Goal: Task Accomplishment & Management: Use online tool/utility

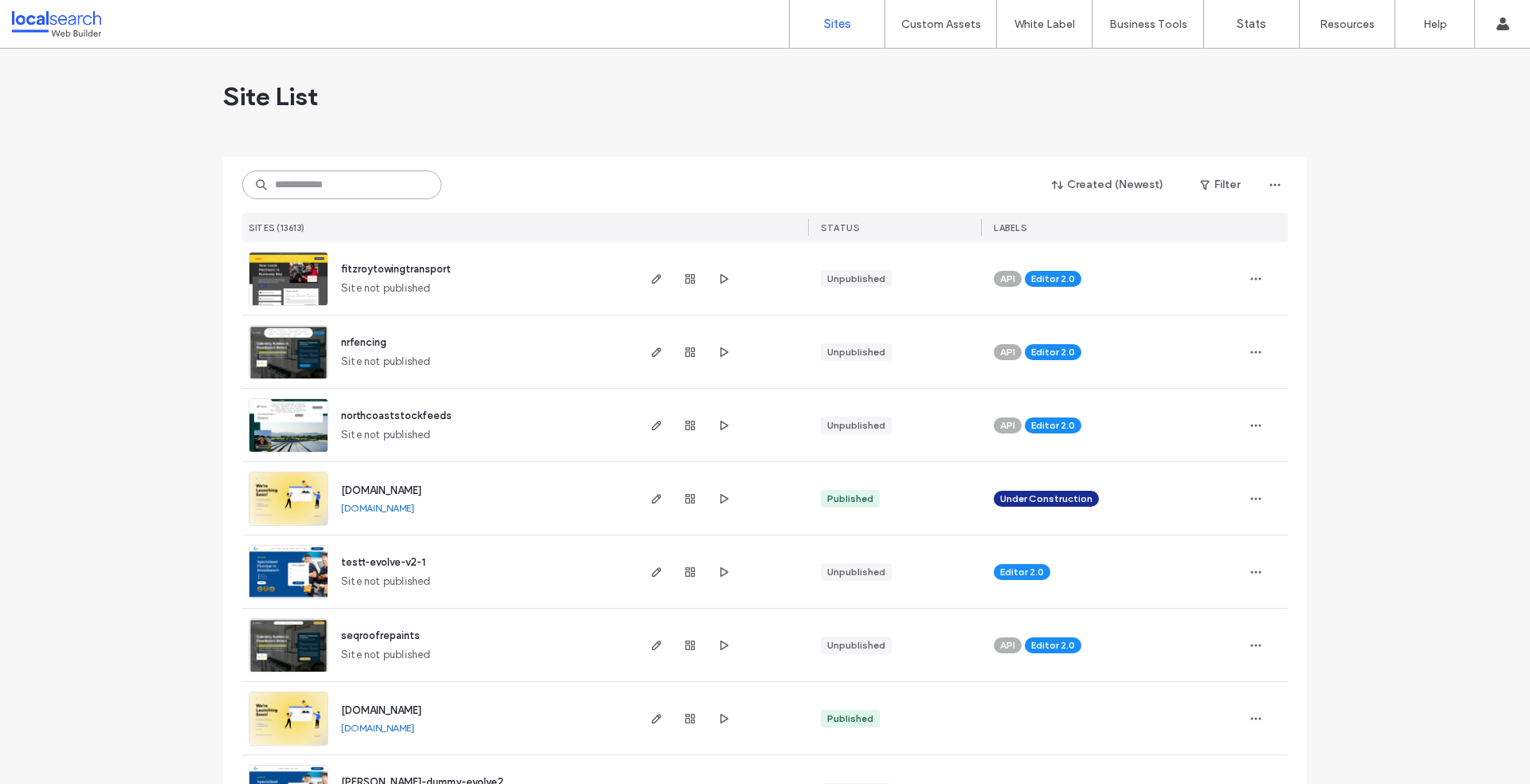
click at [317, 191] on input at bounding box center [341, 185] width 199 height 29
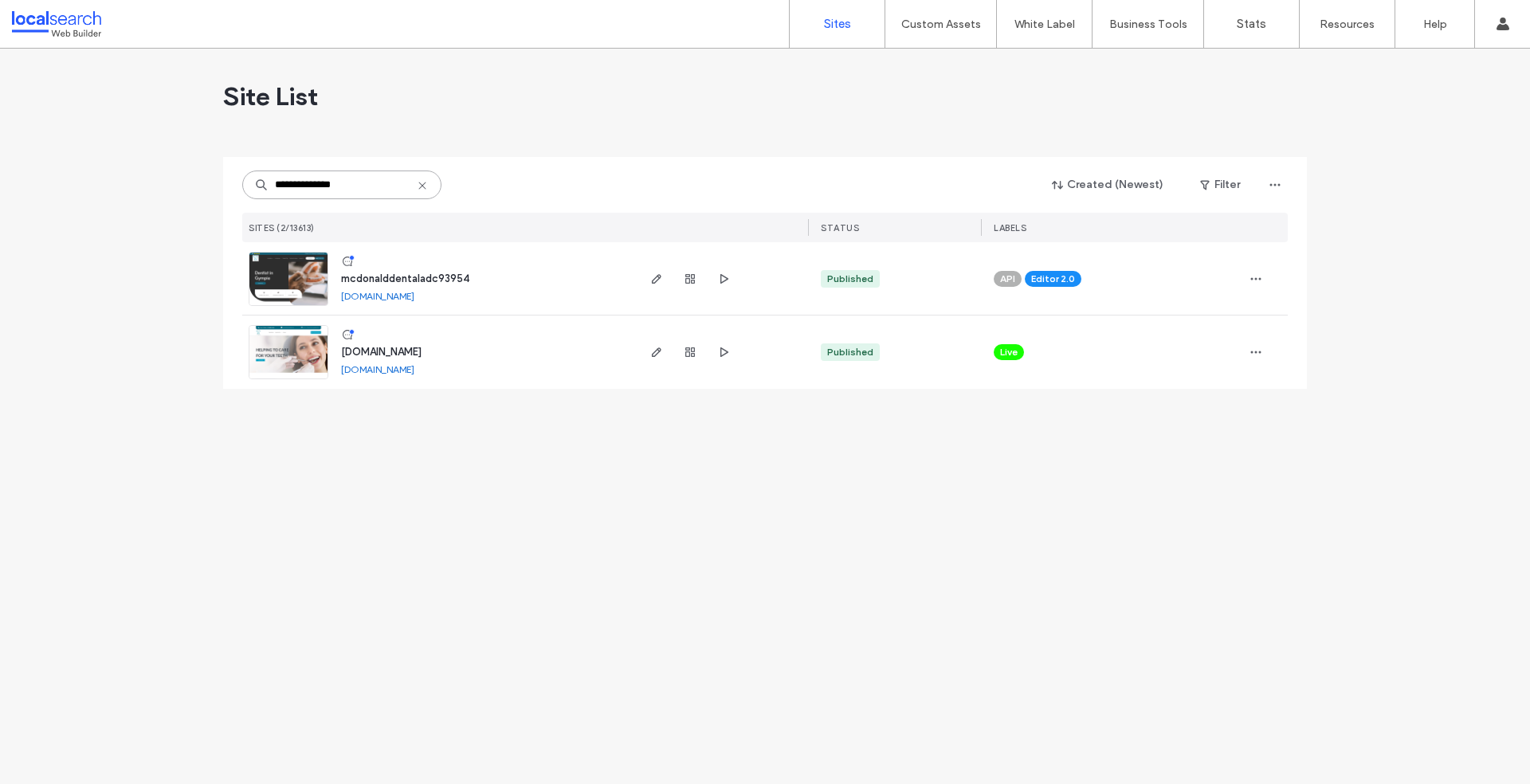
type input "**********"
click at [283, 280] on img at bounding box center [288, 307] width 78 height 108
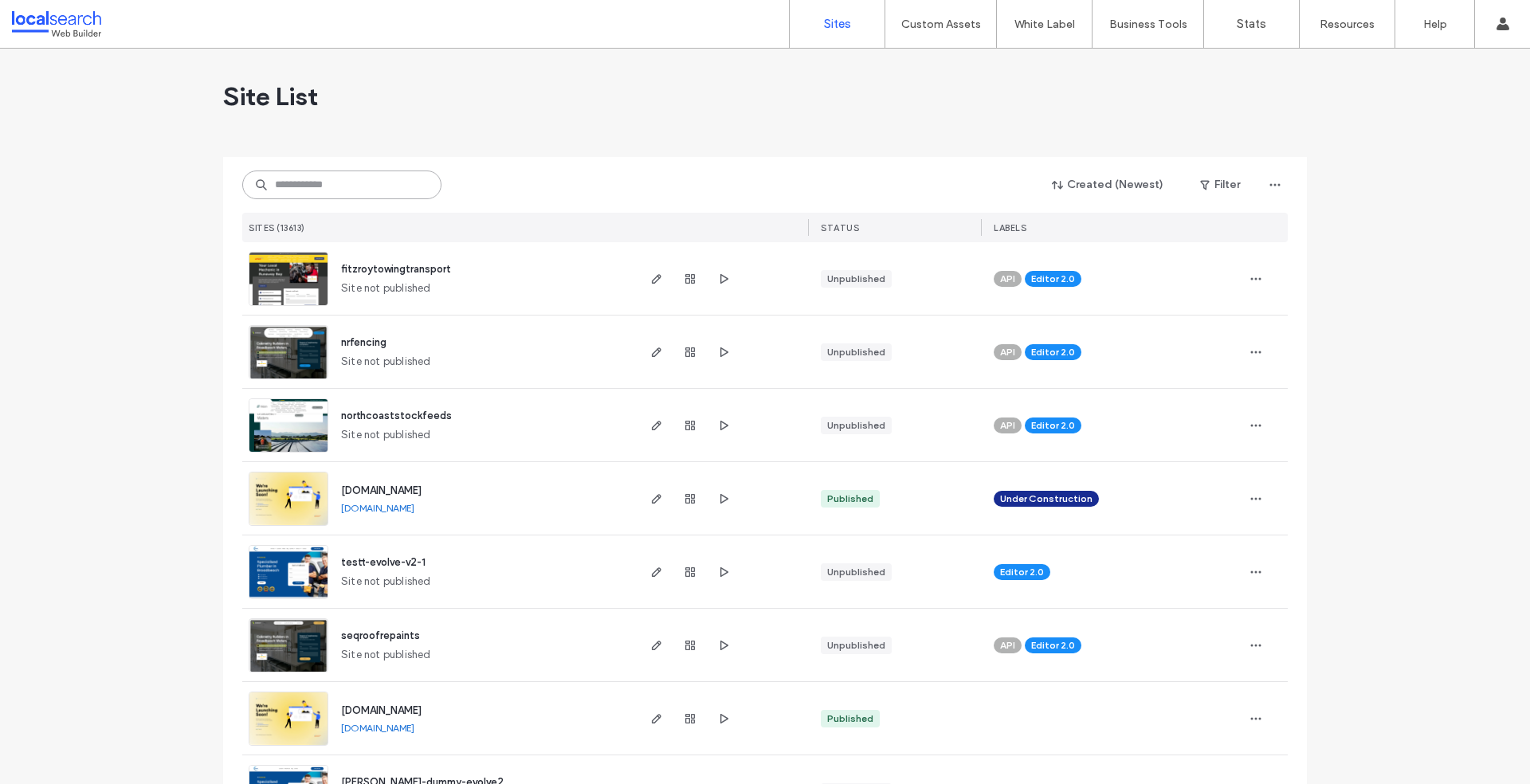
click at [329, 177] on input at bounding box center [341, 185] width 199 height 29
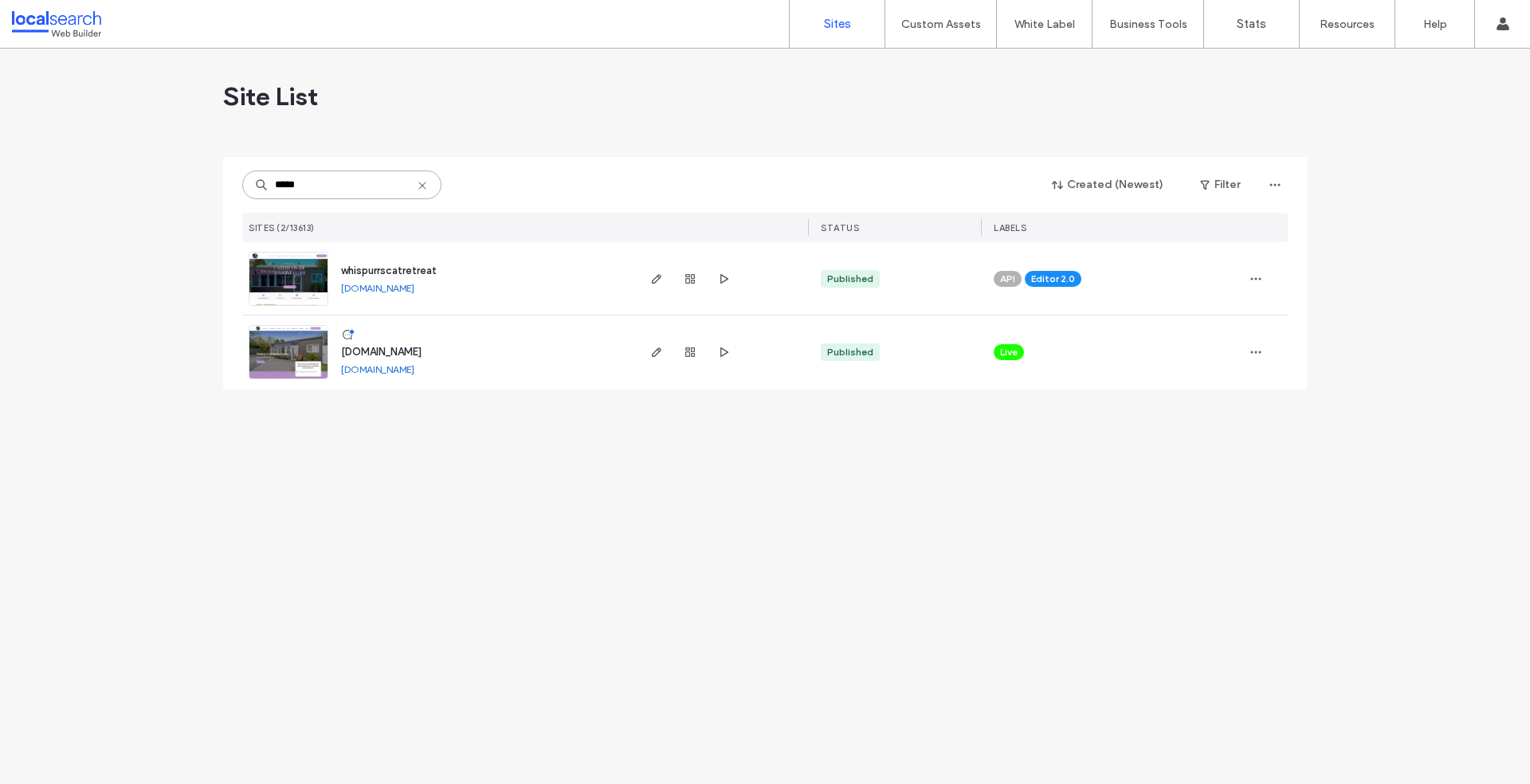
type input "*****"
click at [272, 281] on img at bounding box center [288, 307] width 78 height 108
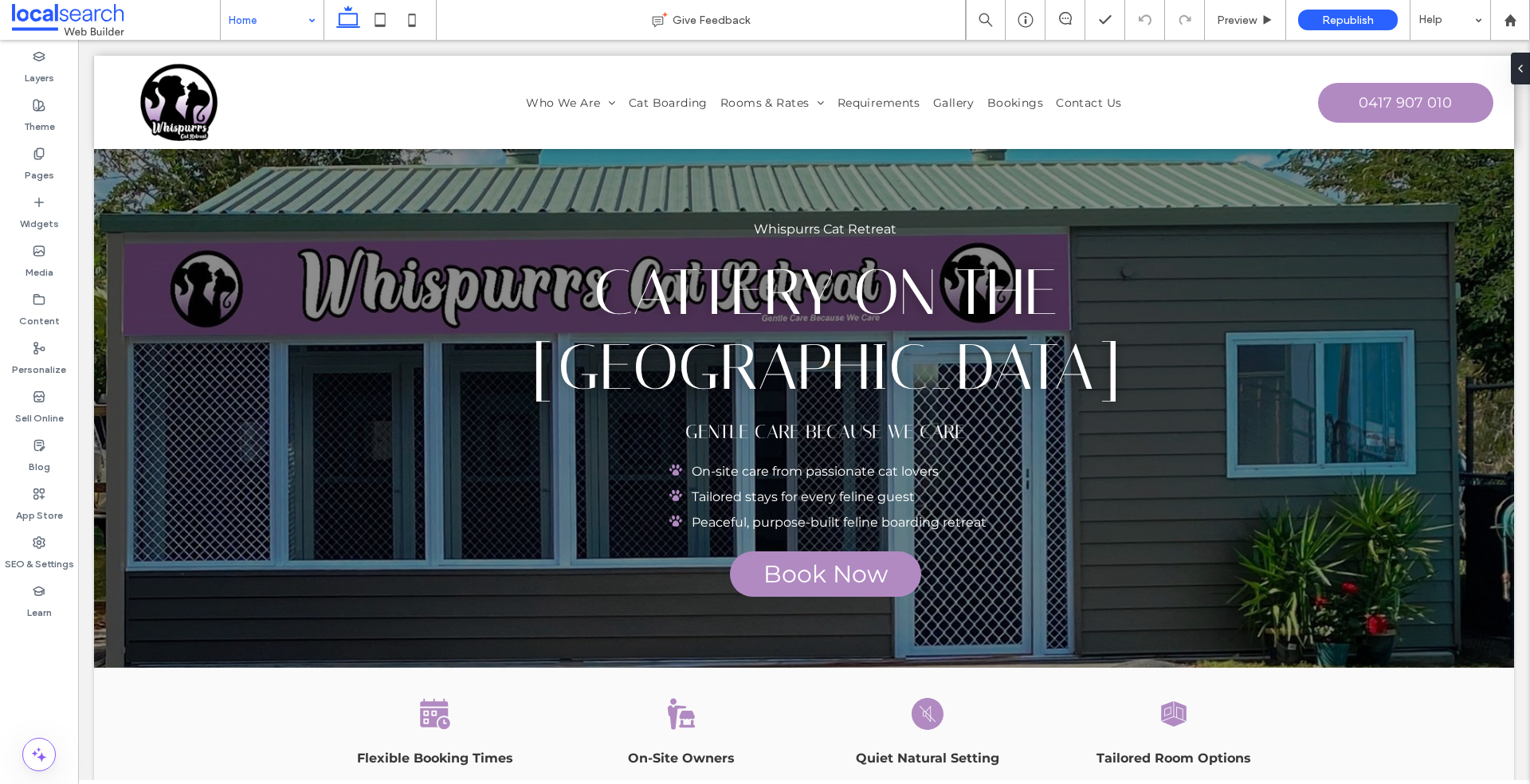
click at [317, 18] on div "Home" at bounding box center [272, 20] width 103 height 40
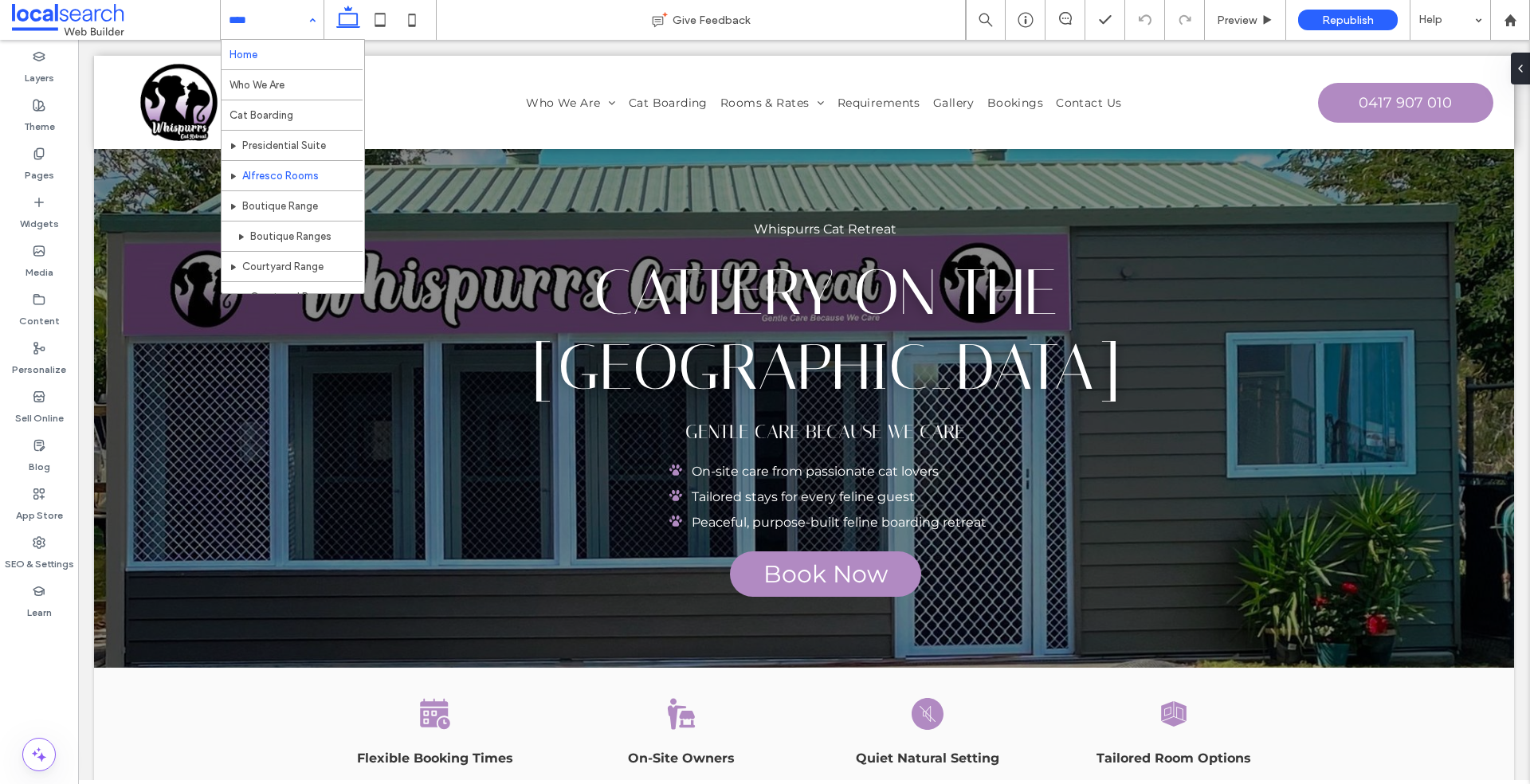
scroll to position [27, 0]
click at [316, 18] on div "Home Who We Are Cat Boarding Presidential Suite Alfresco Rooms Boutique Range B…" at bounding box center [272, 20] width 103 height 40
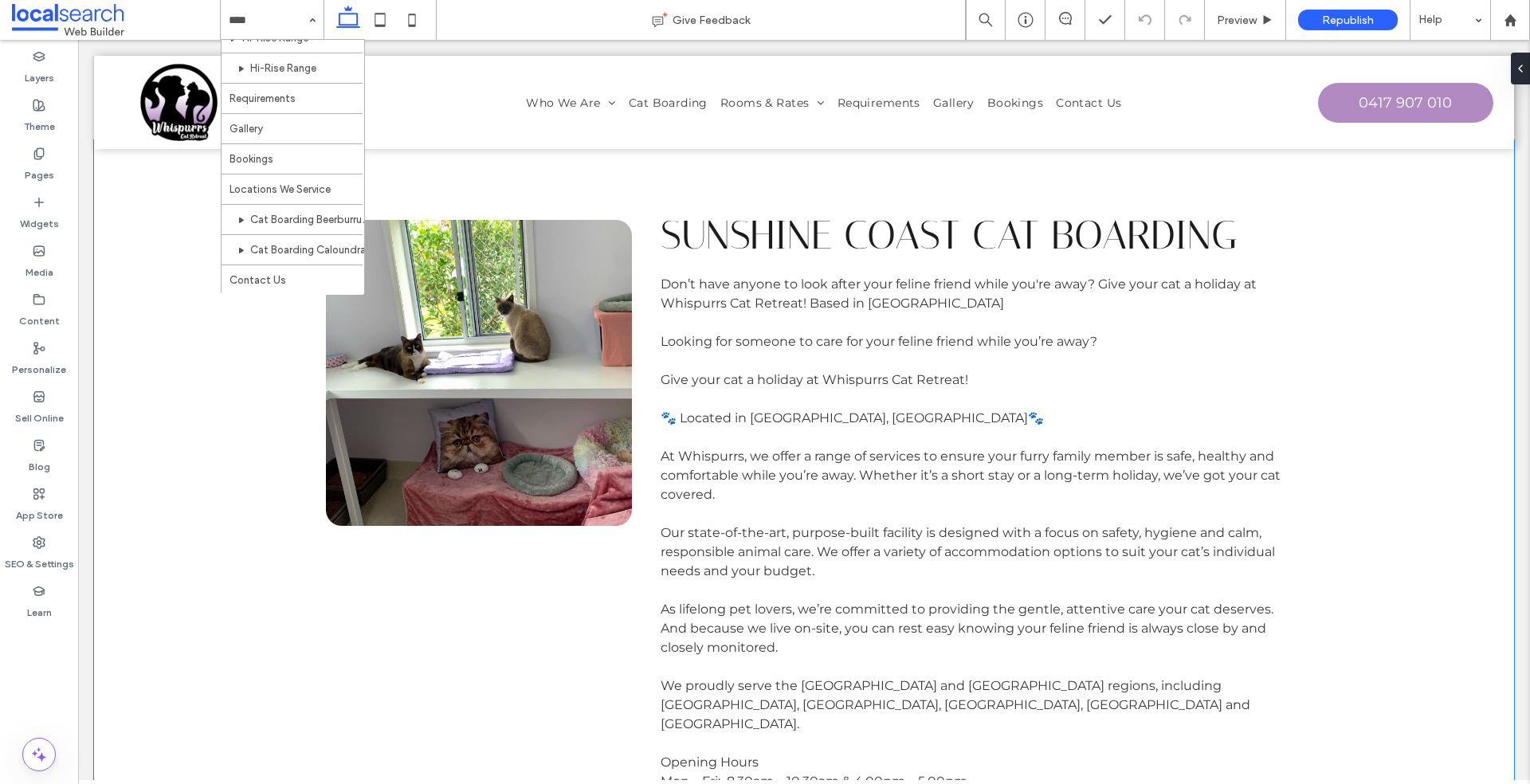
scroll to position [0, 0]
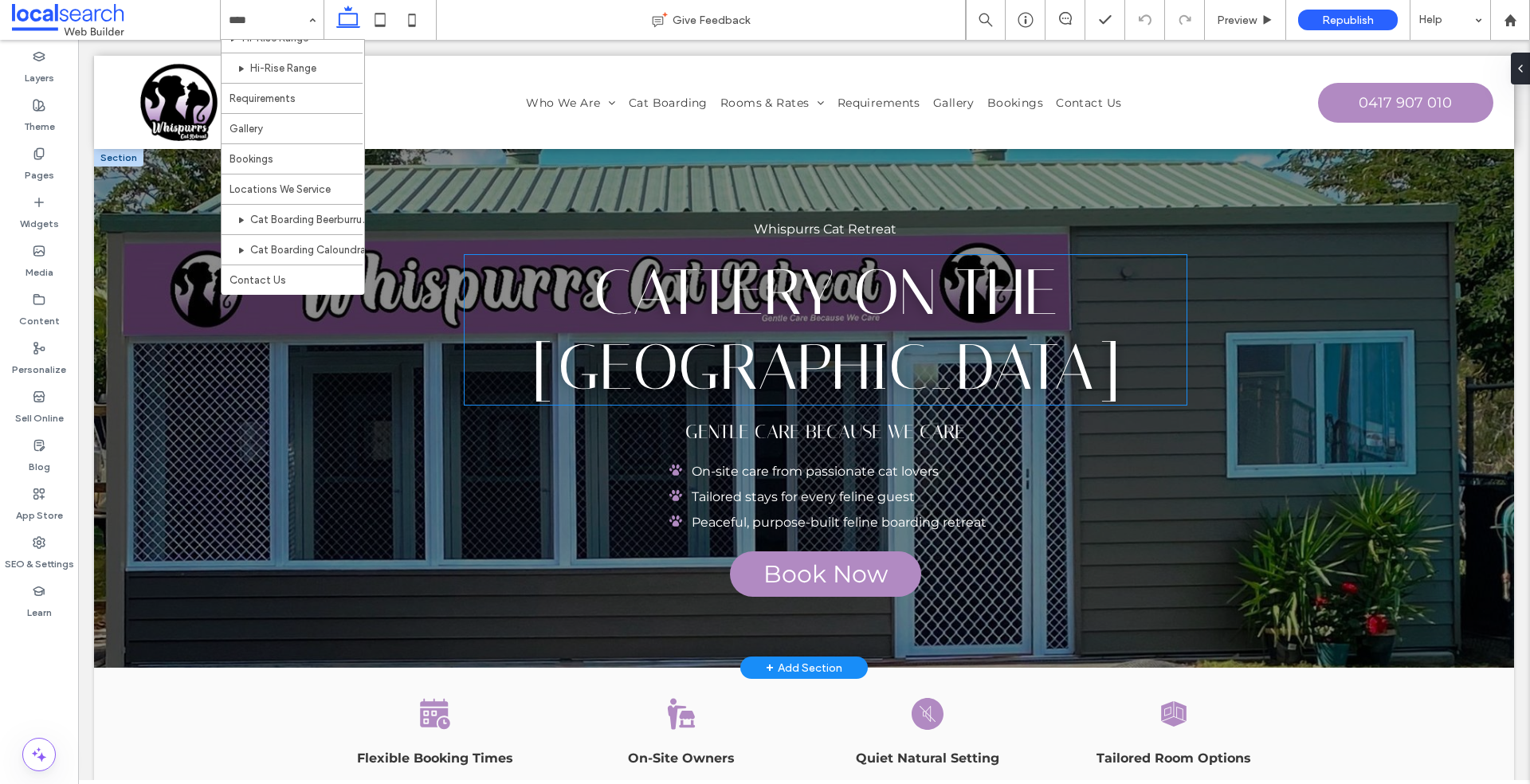
click at [638, 285] on span "Cattery on the Sunshine Coast" at bounding box center [826, 330] width 590 height 150
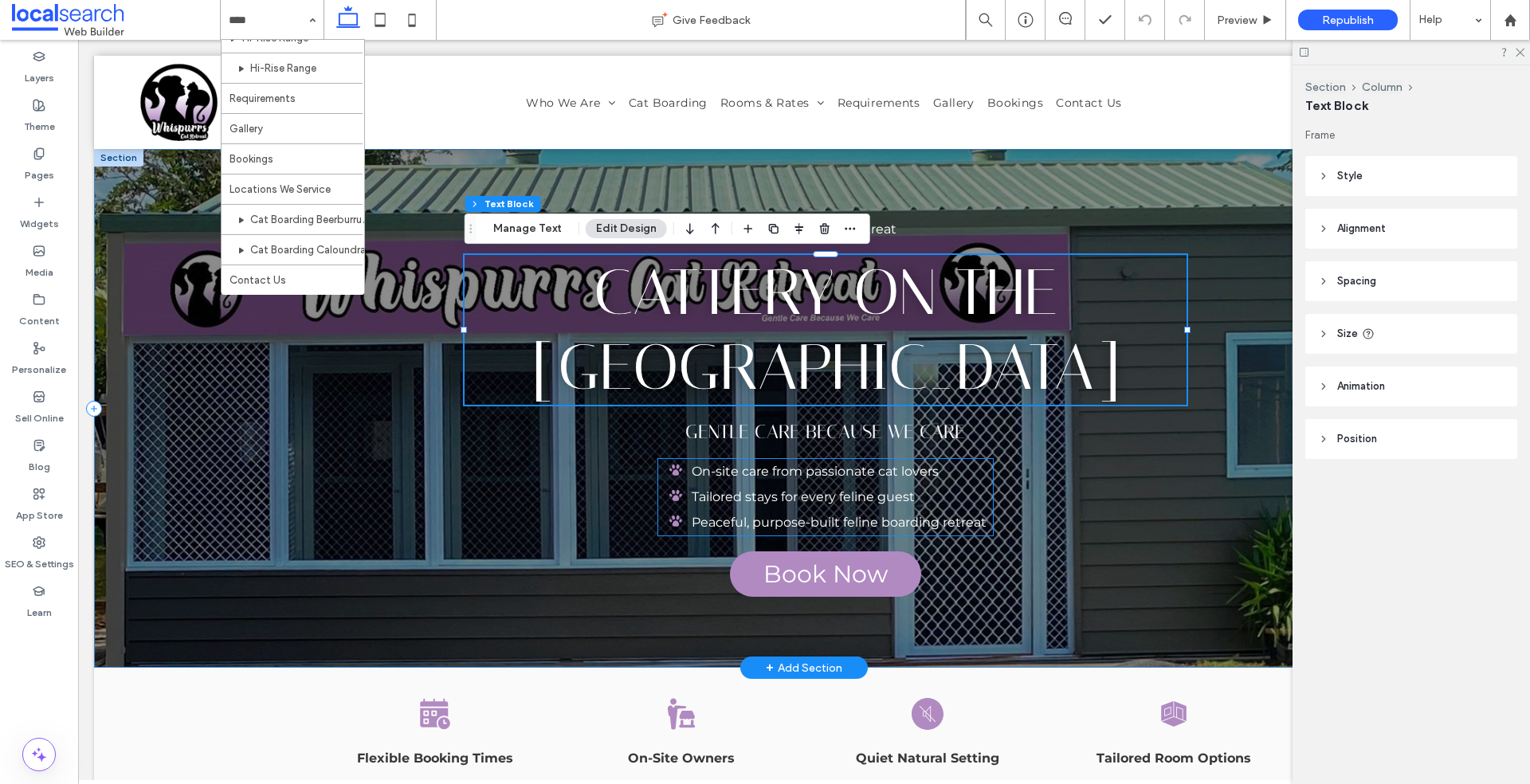
click at [692, 475] on span "On-site care from passionate cat lovers" at bounding box center [815, 471] width 247 height 15
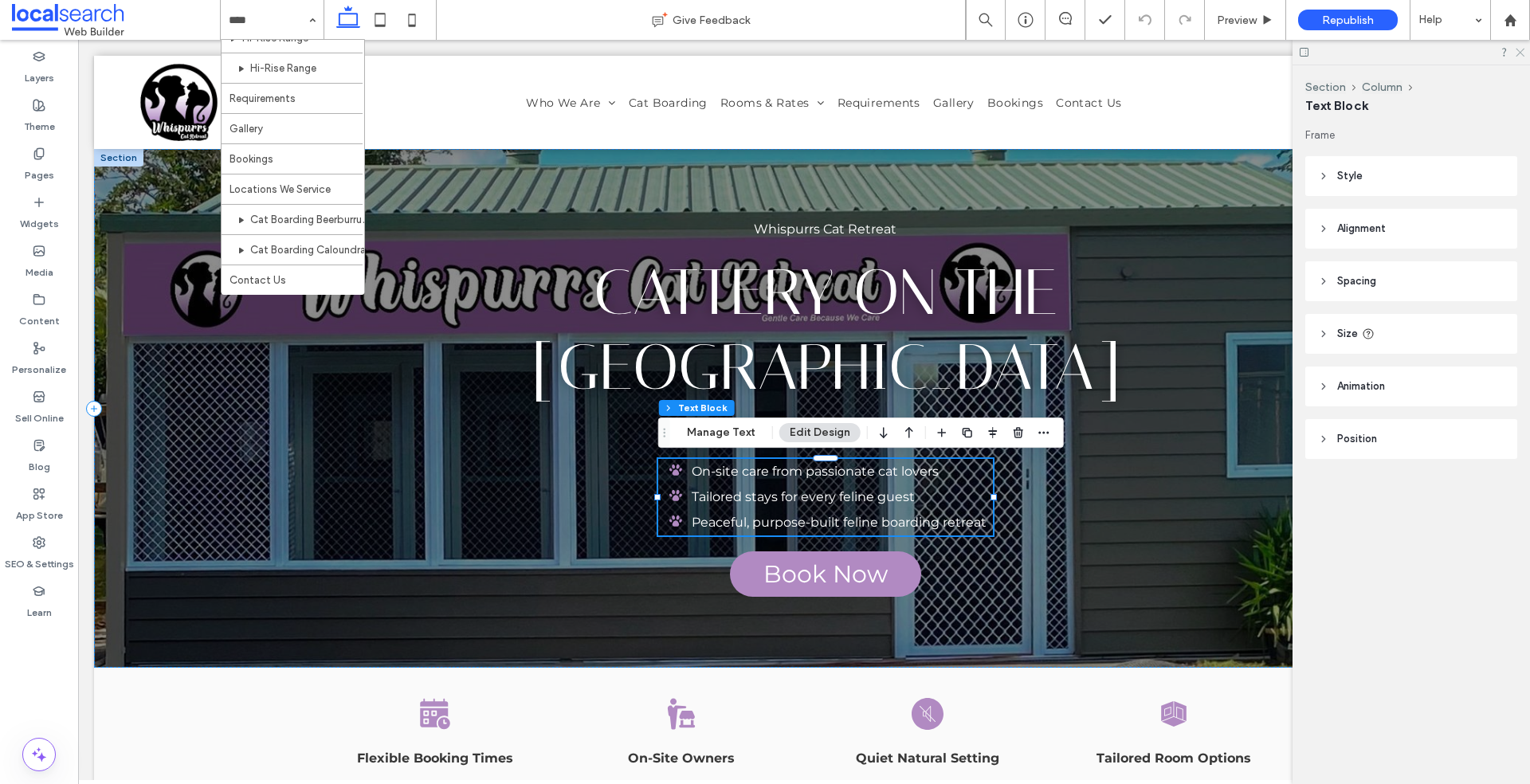
click at [1523, 54] on use at bounding box center [1520, 53] width 9 height 9
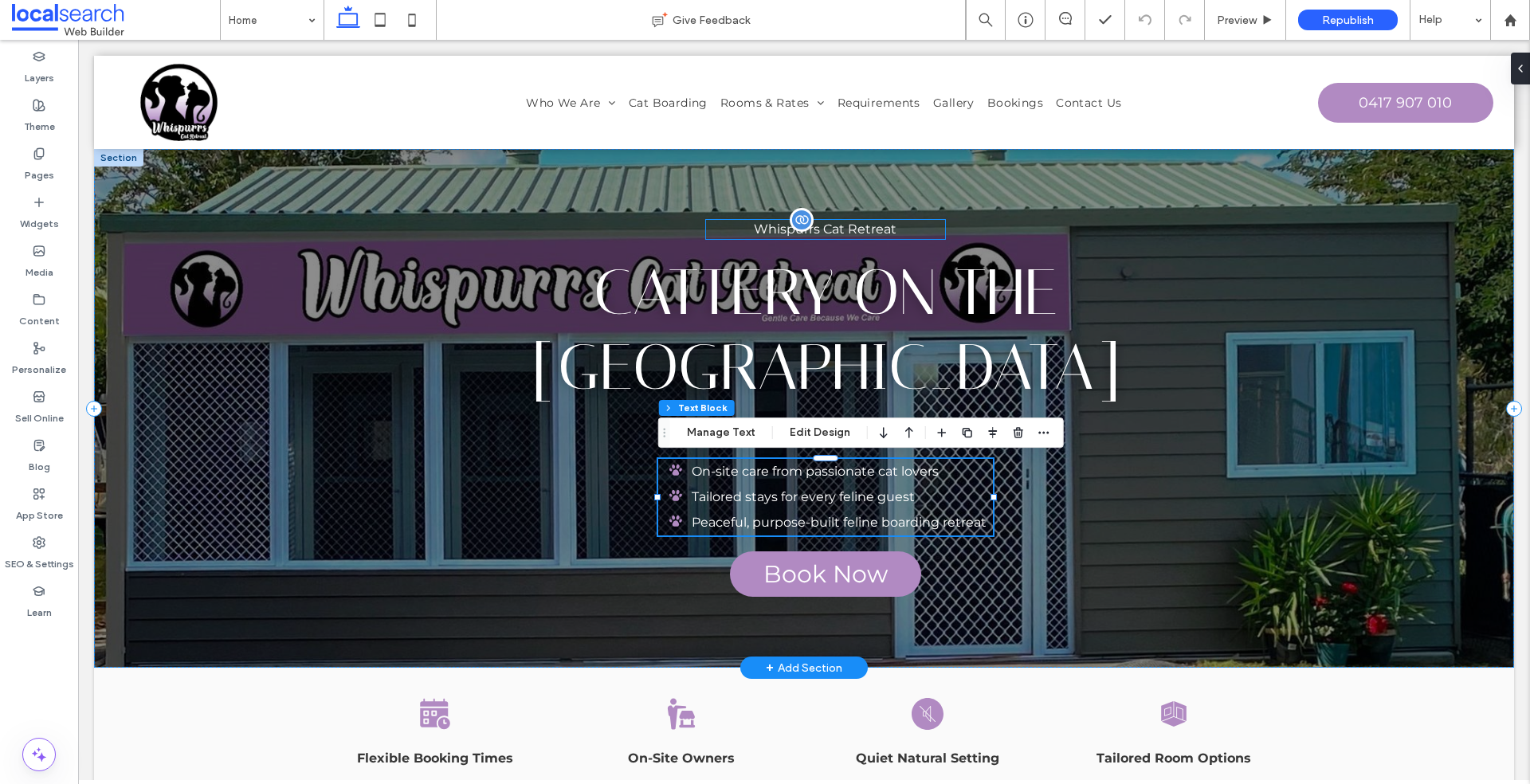
click at [874, 237] on p "Whispurrs Cat Retreat" at bounding box center [825, 229] width 239 height 19
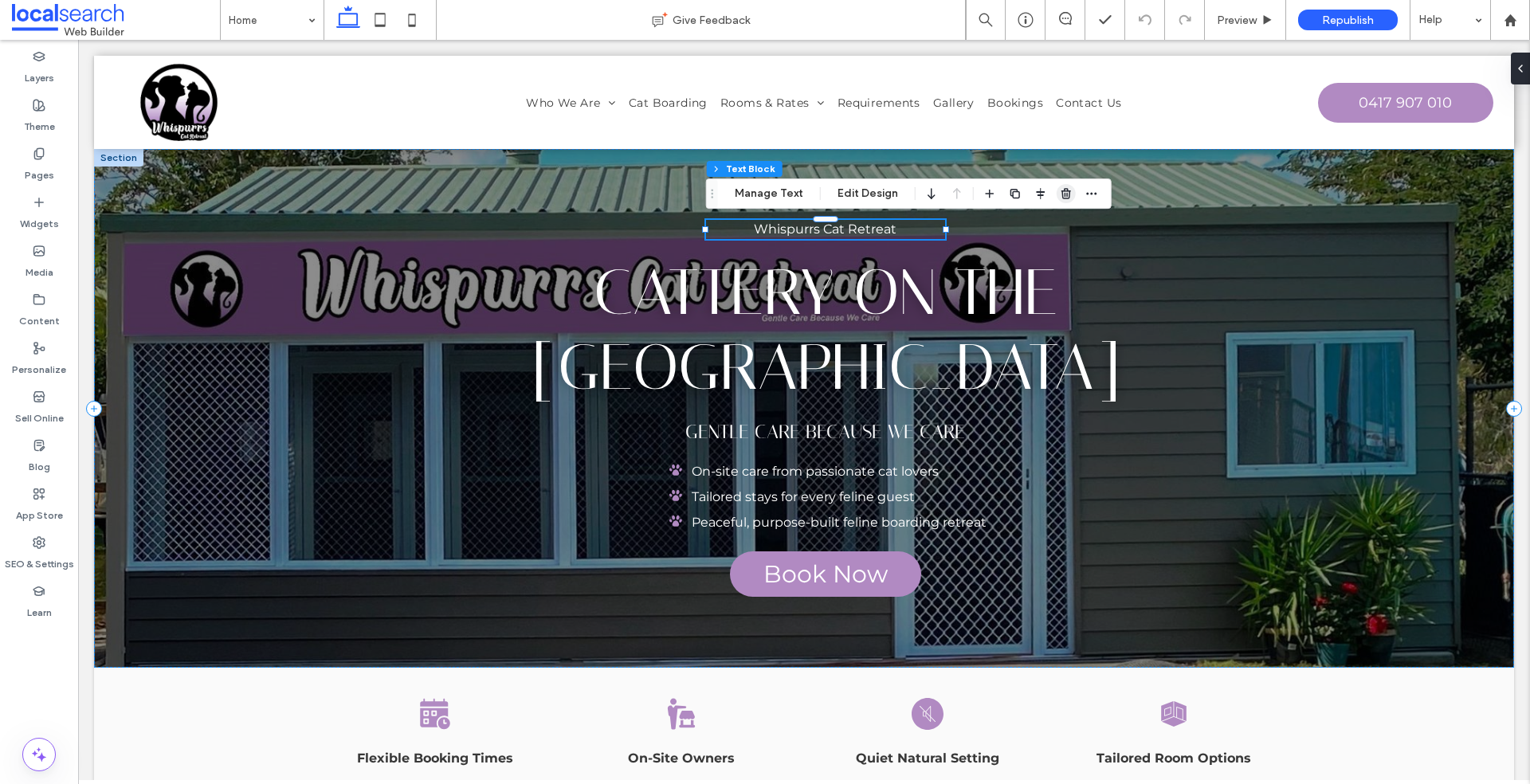
click at [1062, 191] on use "button" at bounding box center [1067, 193] width 10 height 10
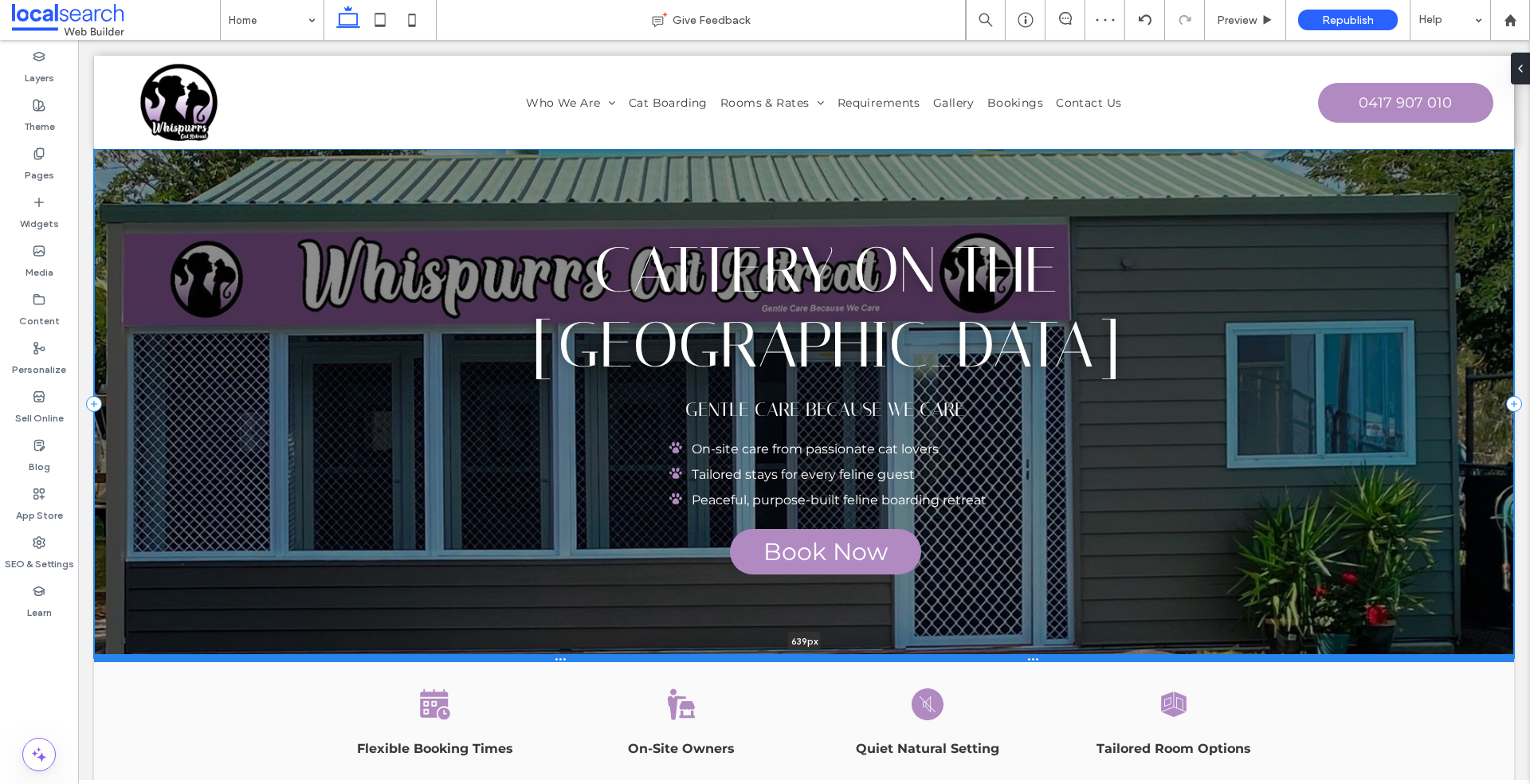
drag, startPoint x: 892, startPoint y: 631, endPoint x: 885, endPoint y: 657, distance: 26.5
click at [885, 657] on div at bounding box center [804, 658] width 1420 height 8
type input "***"
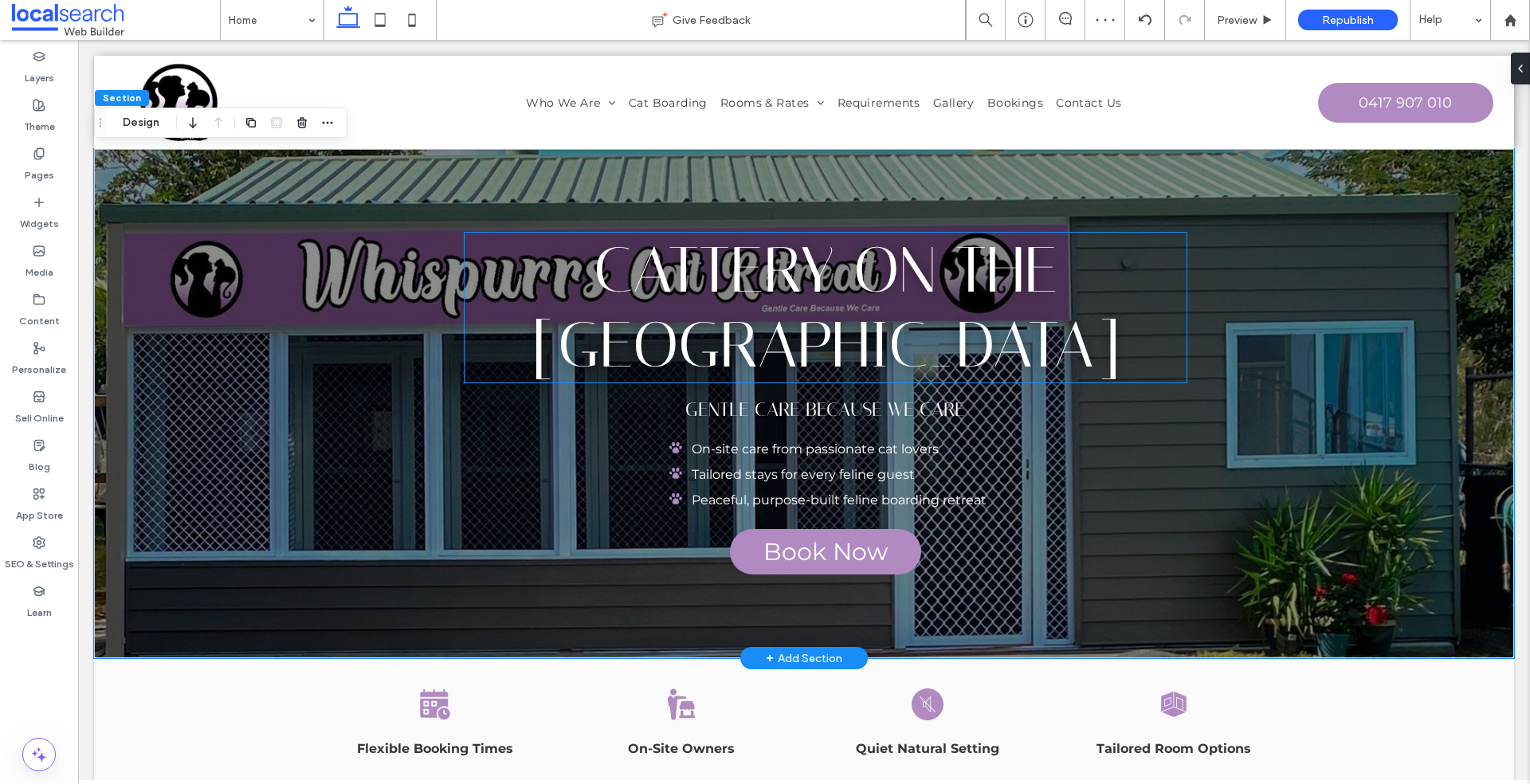
click at [867, 285] on span "Cattery on the Sunshine Coast" at bounding box center [826, 308] width 590 height 150
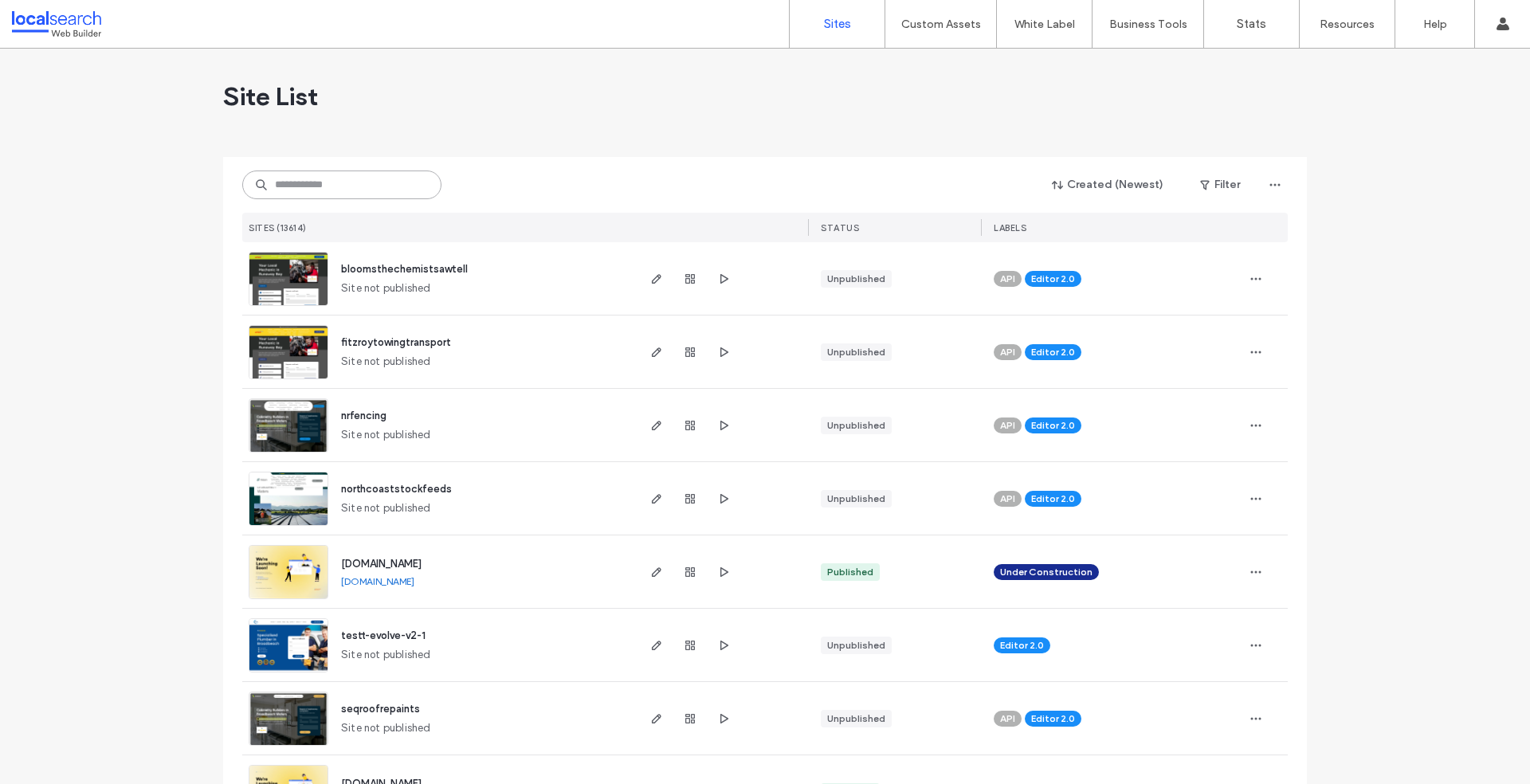
click at [356, 174] on input at bounding box center [341, 185] width 199 height 29
paste input "********"
type input "********"
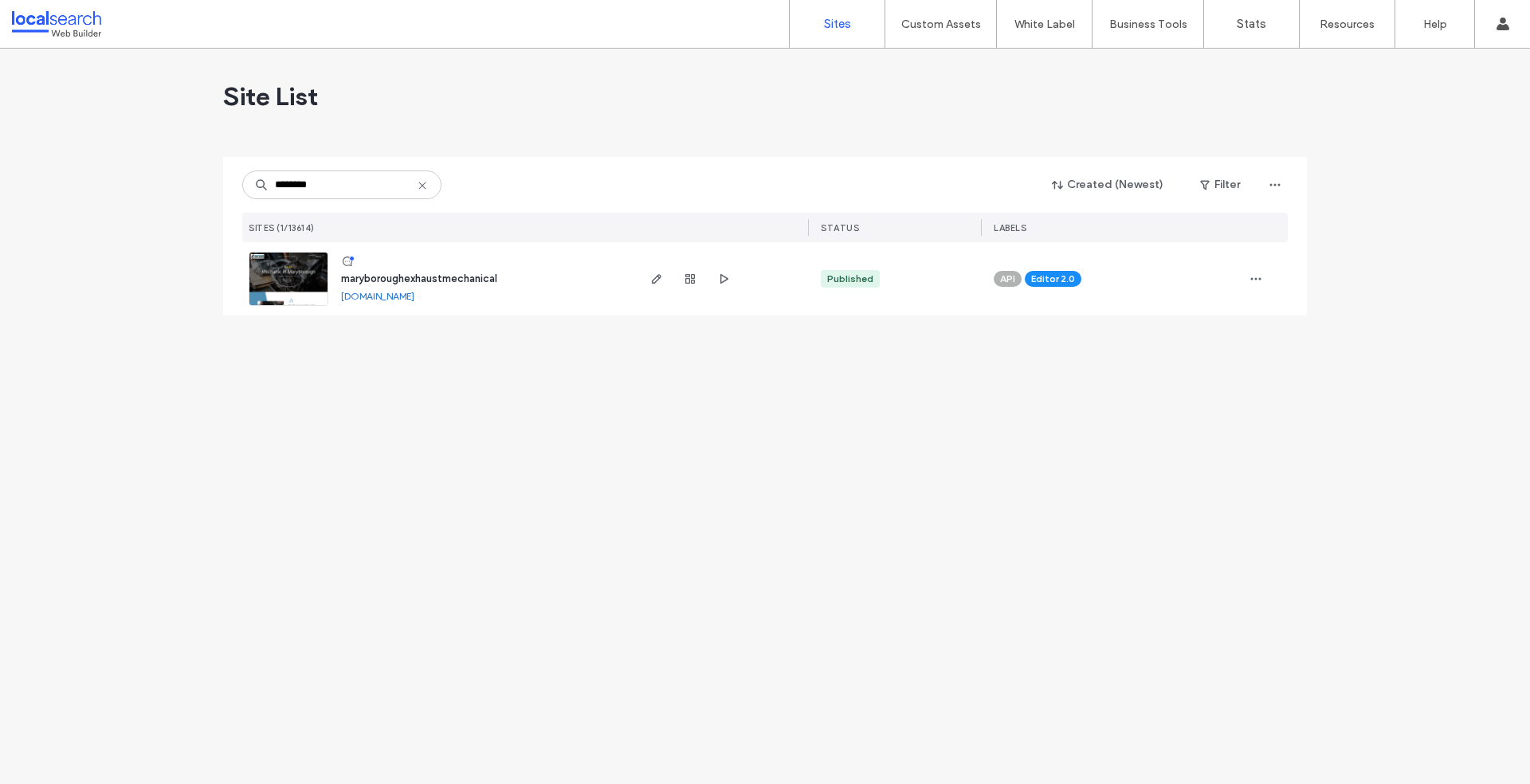
click at [278, 296] on img at bounding box center [288, 307] width 78 height 108
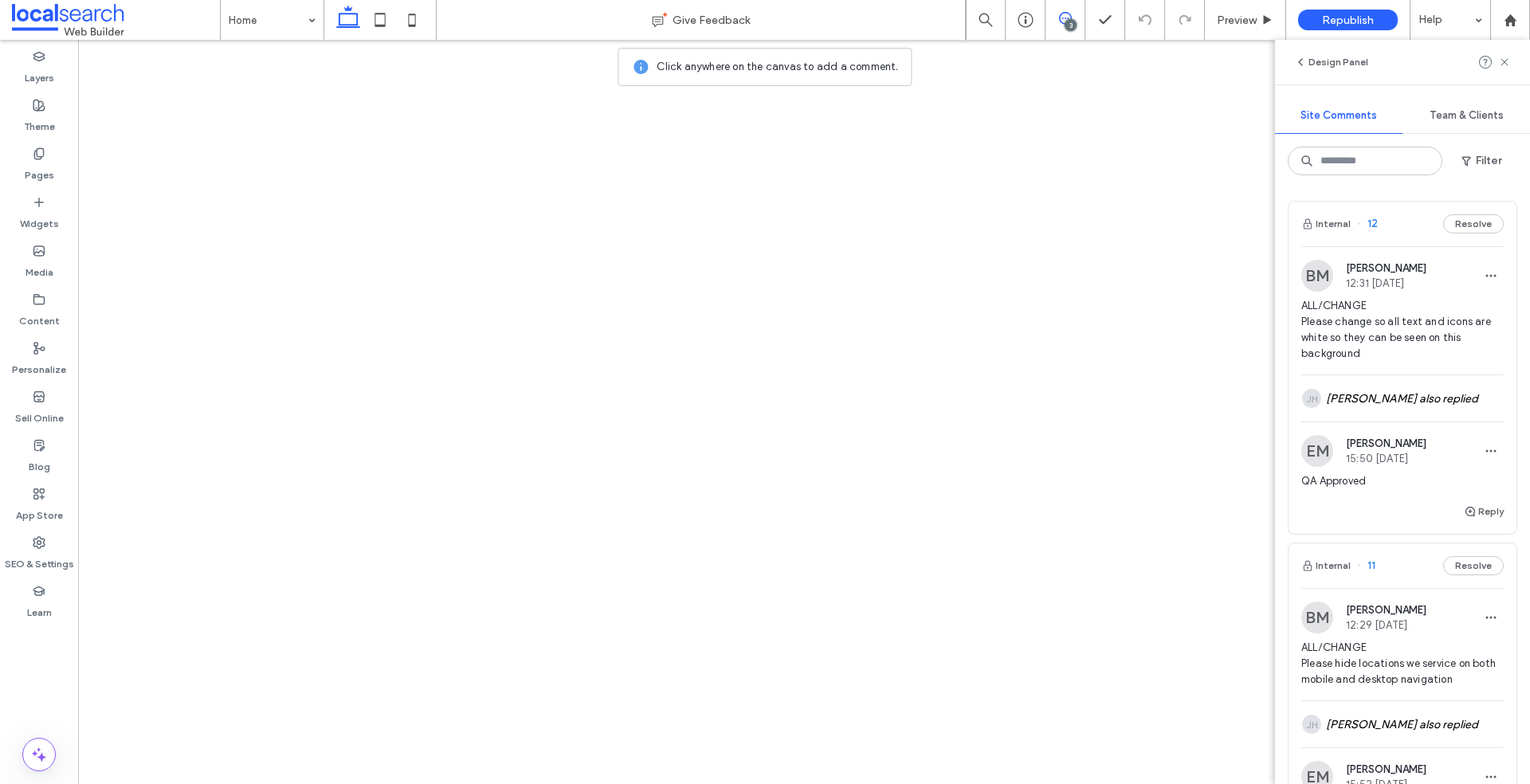
click at [1389, 294] on div "BM [PERSON_NAME] 12:31 [DATE] ALL/CHANGE Please change so all text and icons ar…" at bounding box center [1403, 317] width 202 height 115
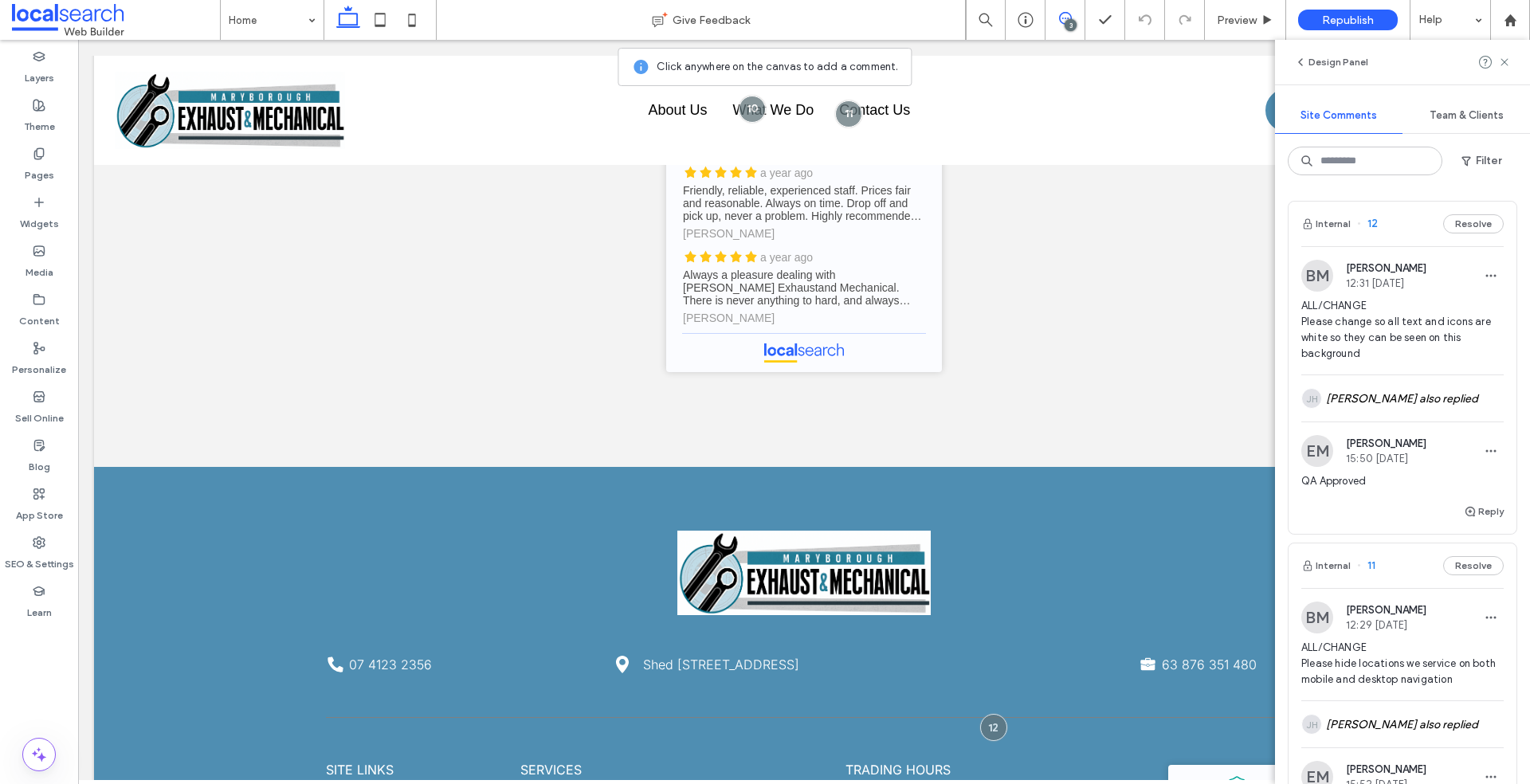
scroll to position [4778, 0]
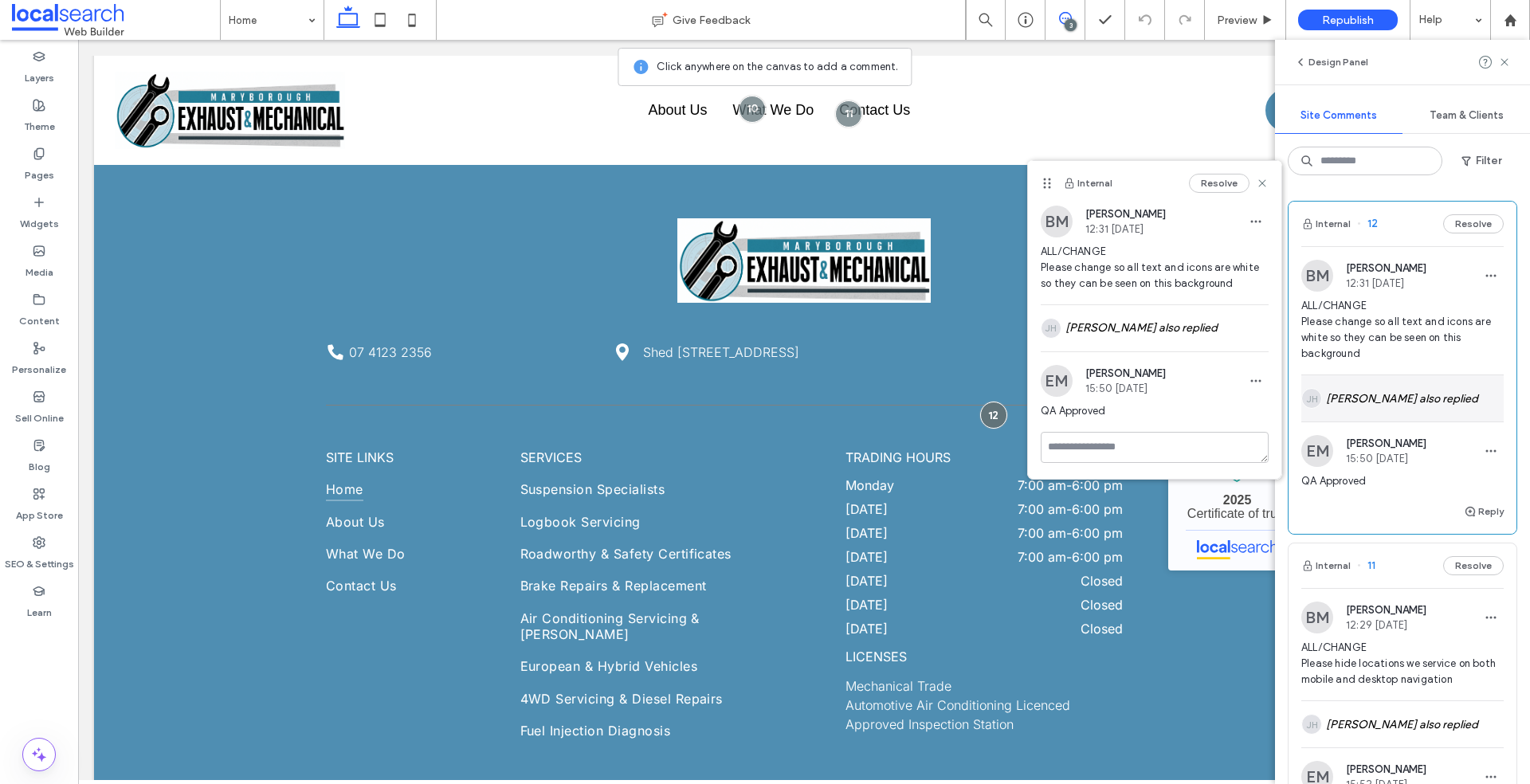
click at [1380, 403] on div "[PERSON_NAME] [PERSON_NAME] also replied" at bounding box center [1403, 398] width 202 height 46
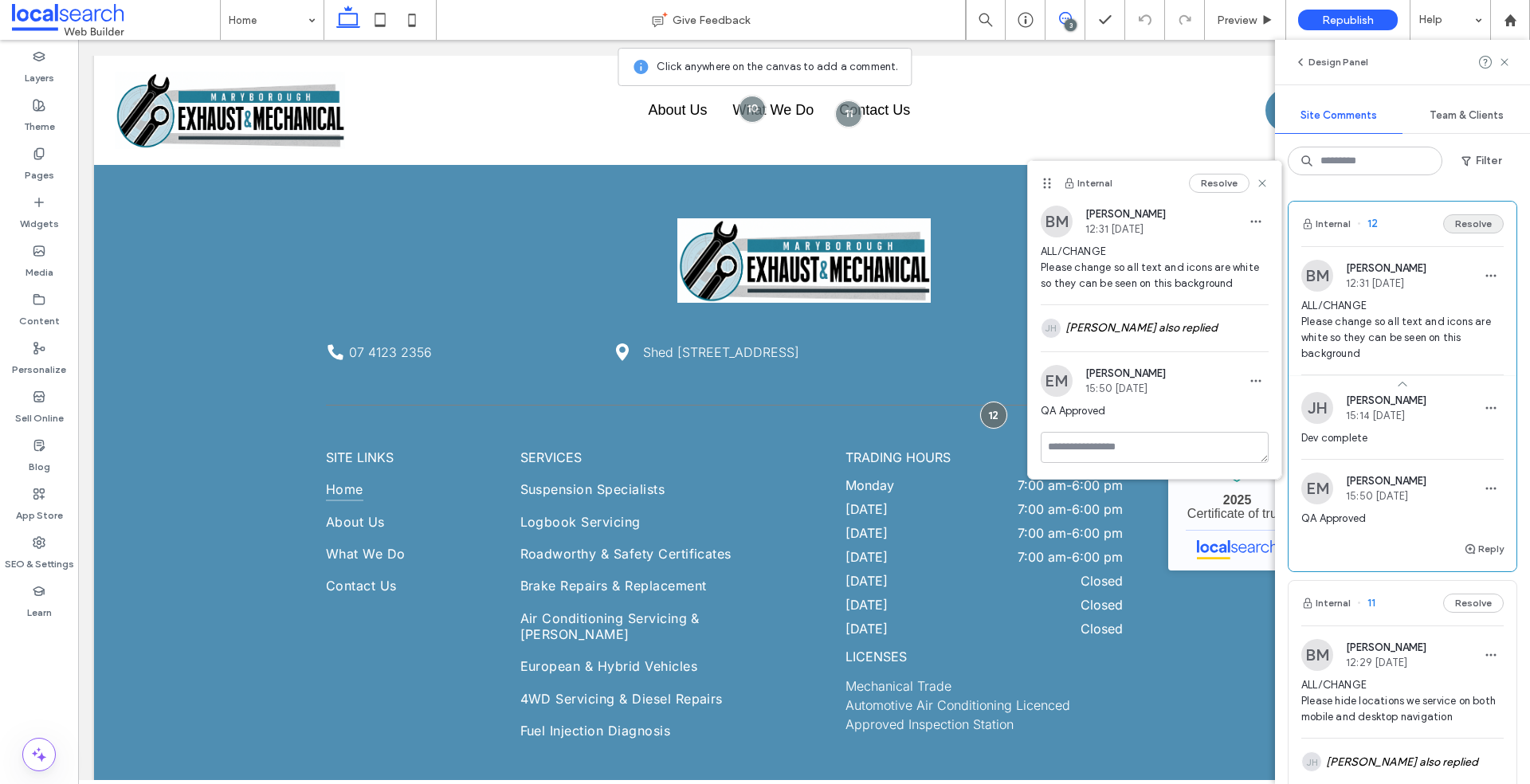
click at [1467, 222] on button "Resolve" at bounding box center [1474, 223] width 61 height 19
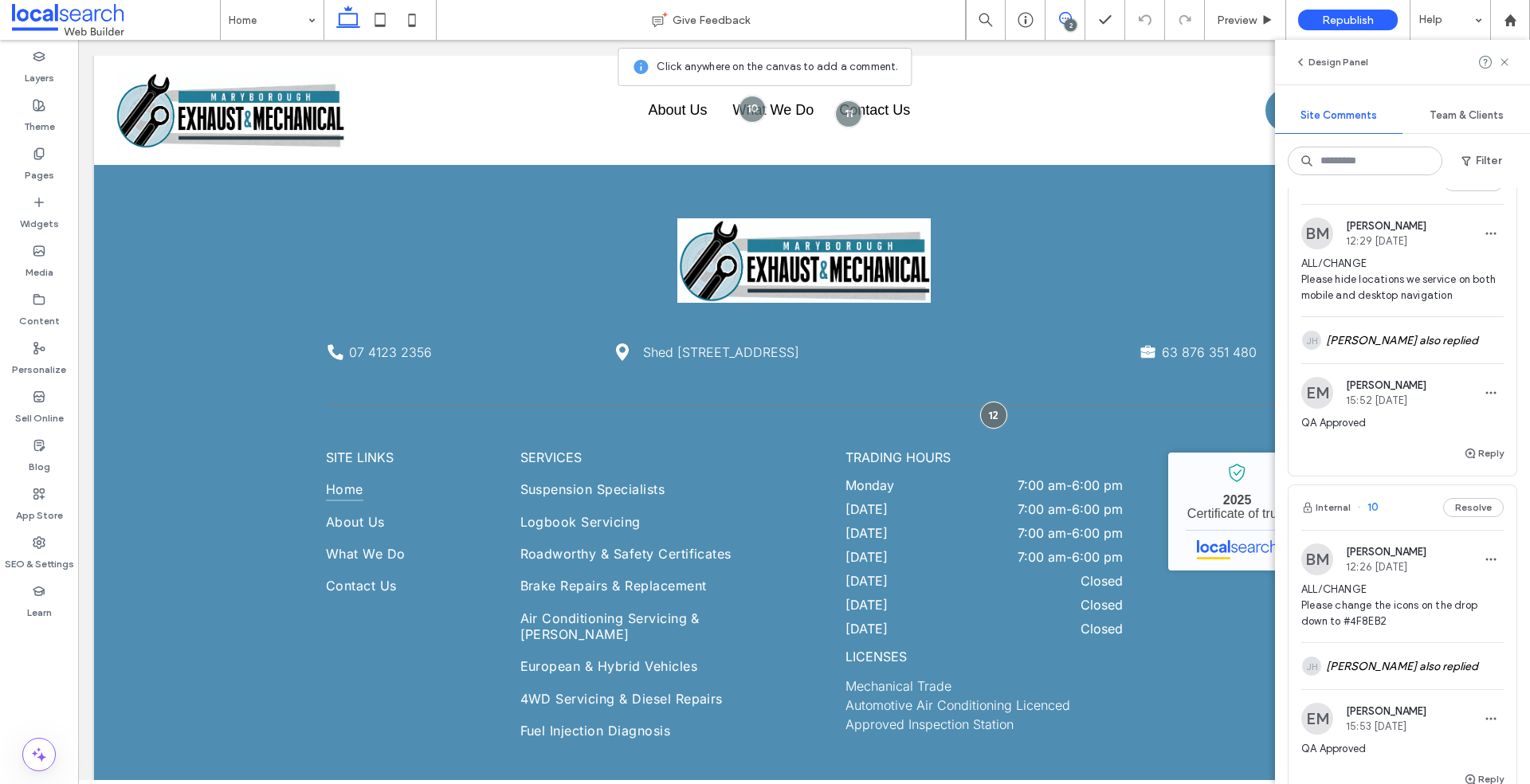
scroll to position [0, 0]
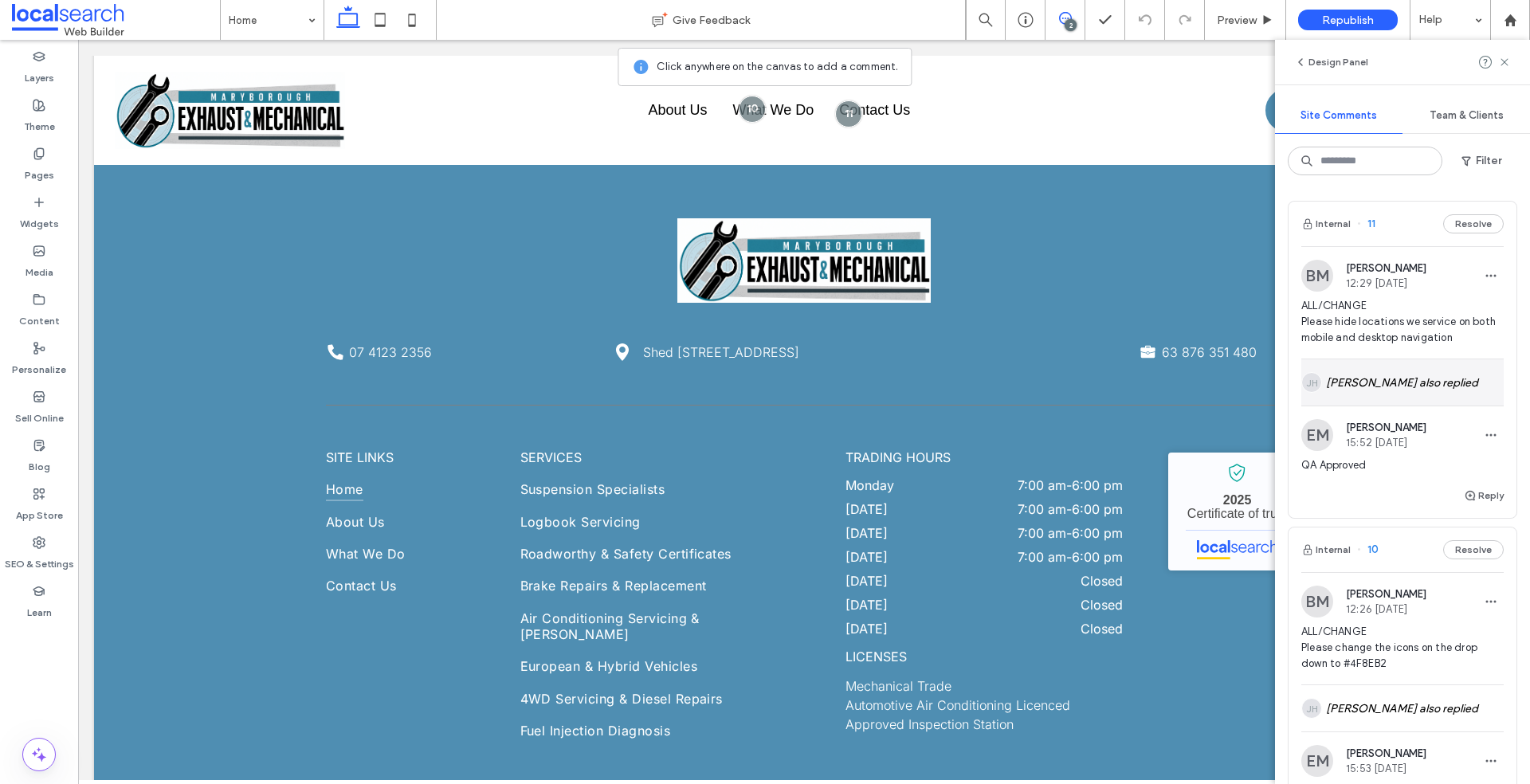
click at [1415, 379] on div "[PERSON_NAME] [PERSON_NAME] also replied" at bounding box center [1403, 383] width 202 height 46
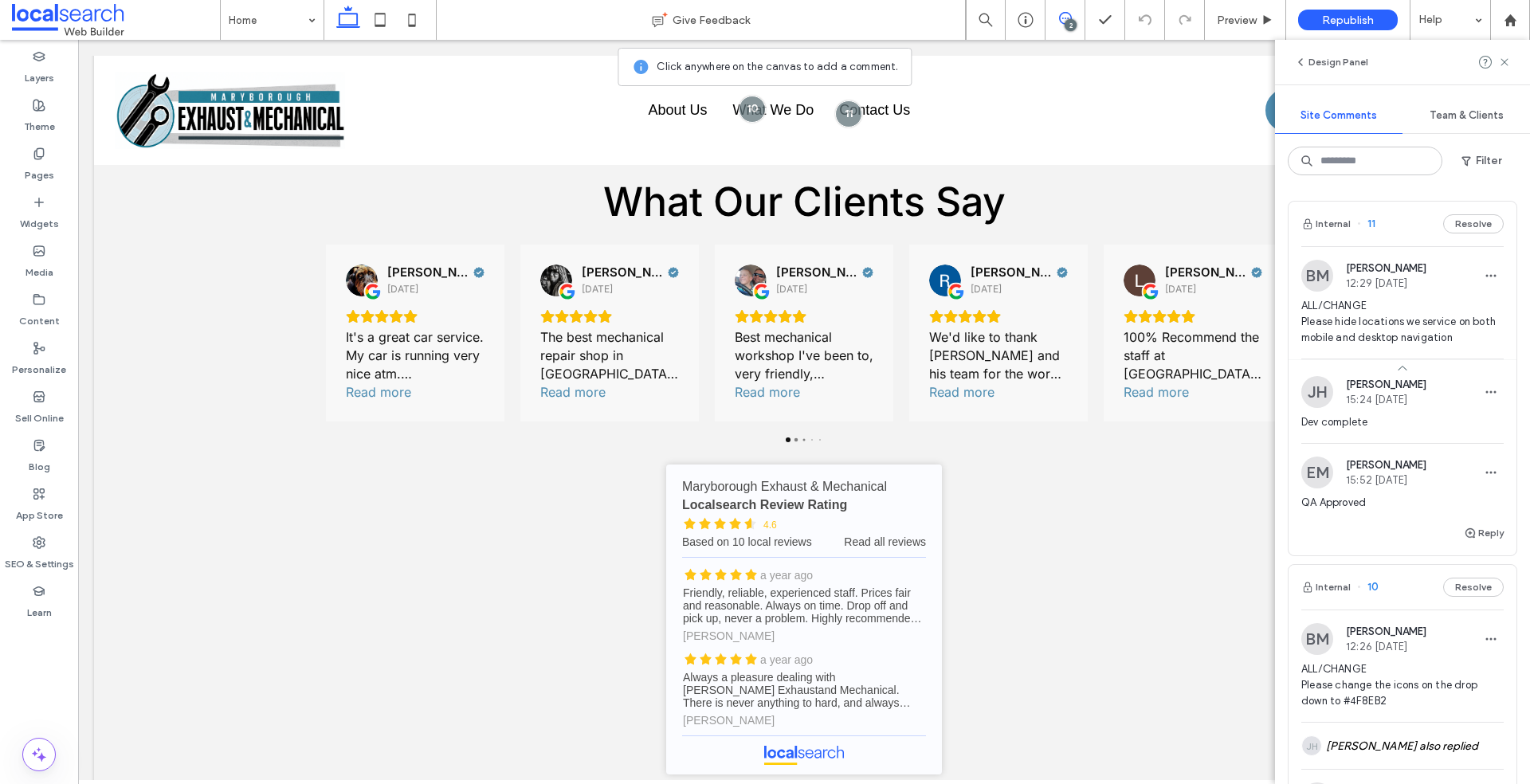
scroll to position [1614, 0]
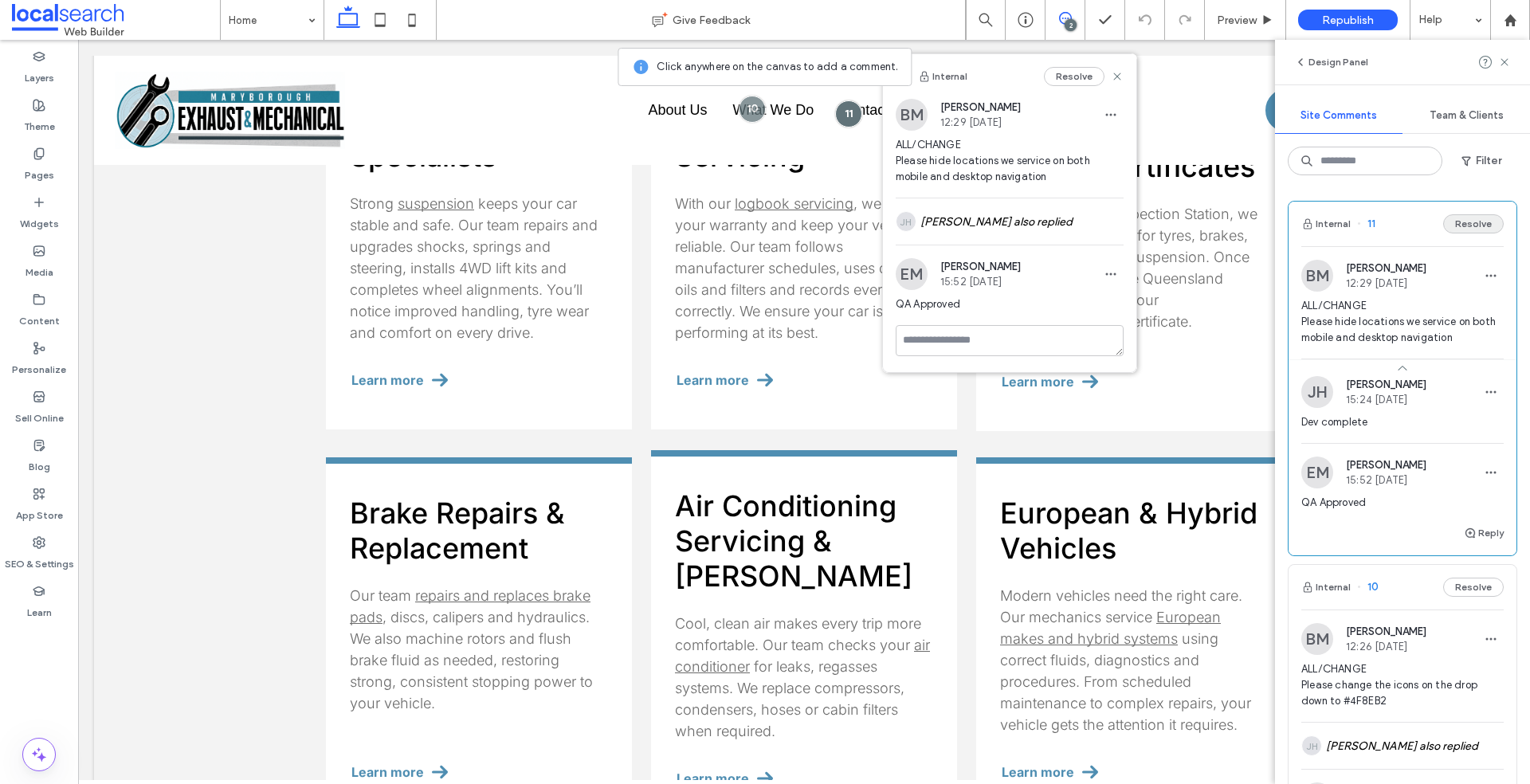
click at [1467, 224] on button "Resolve" at bounding box center [1474, 223] width 61 height 19
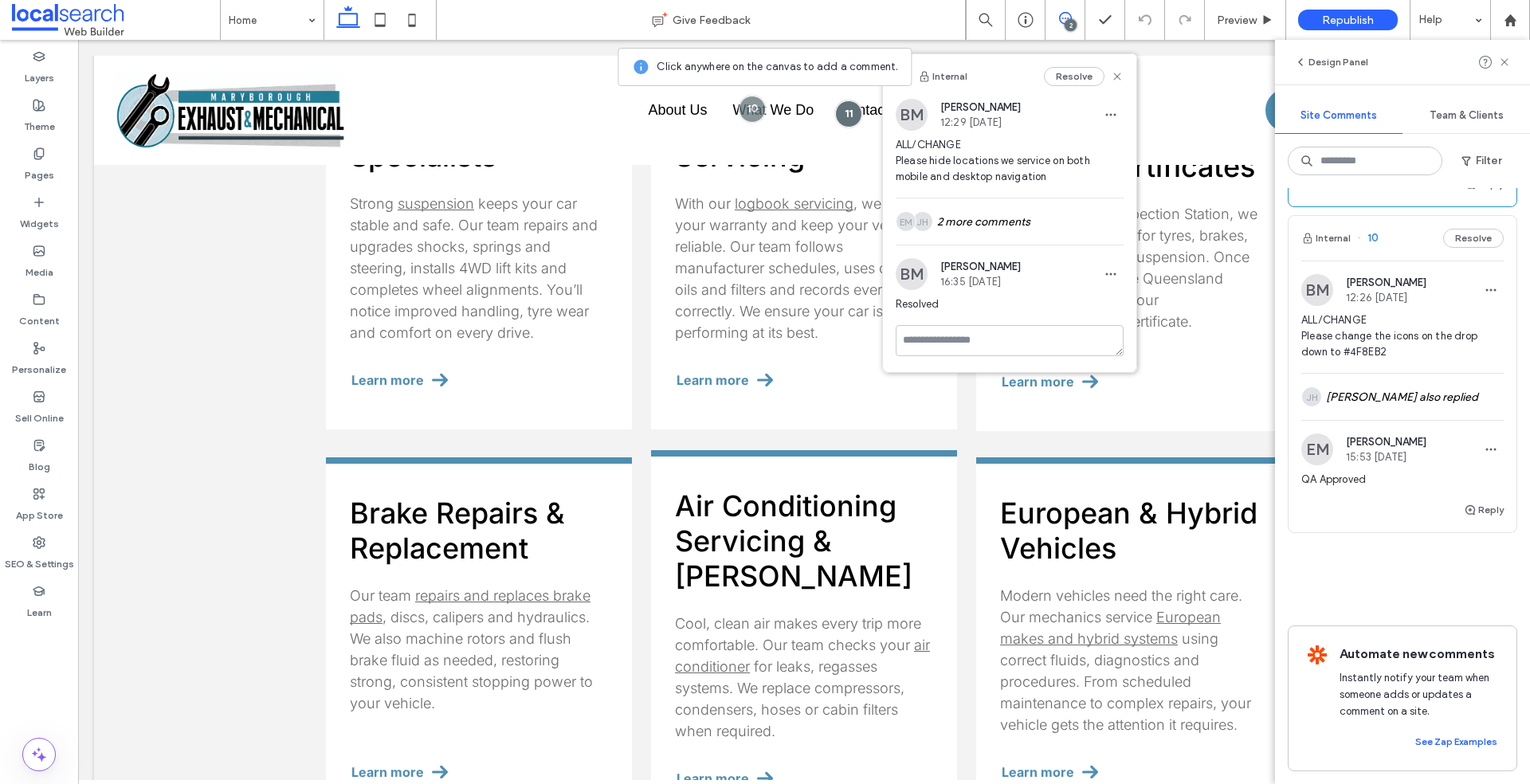
scroll to position [0, 0]
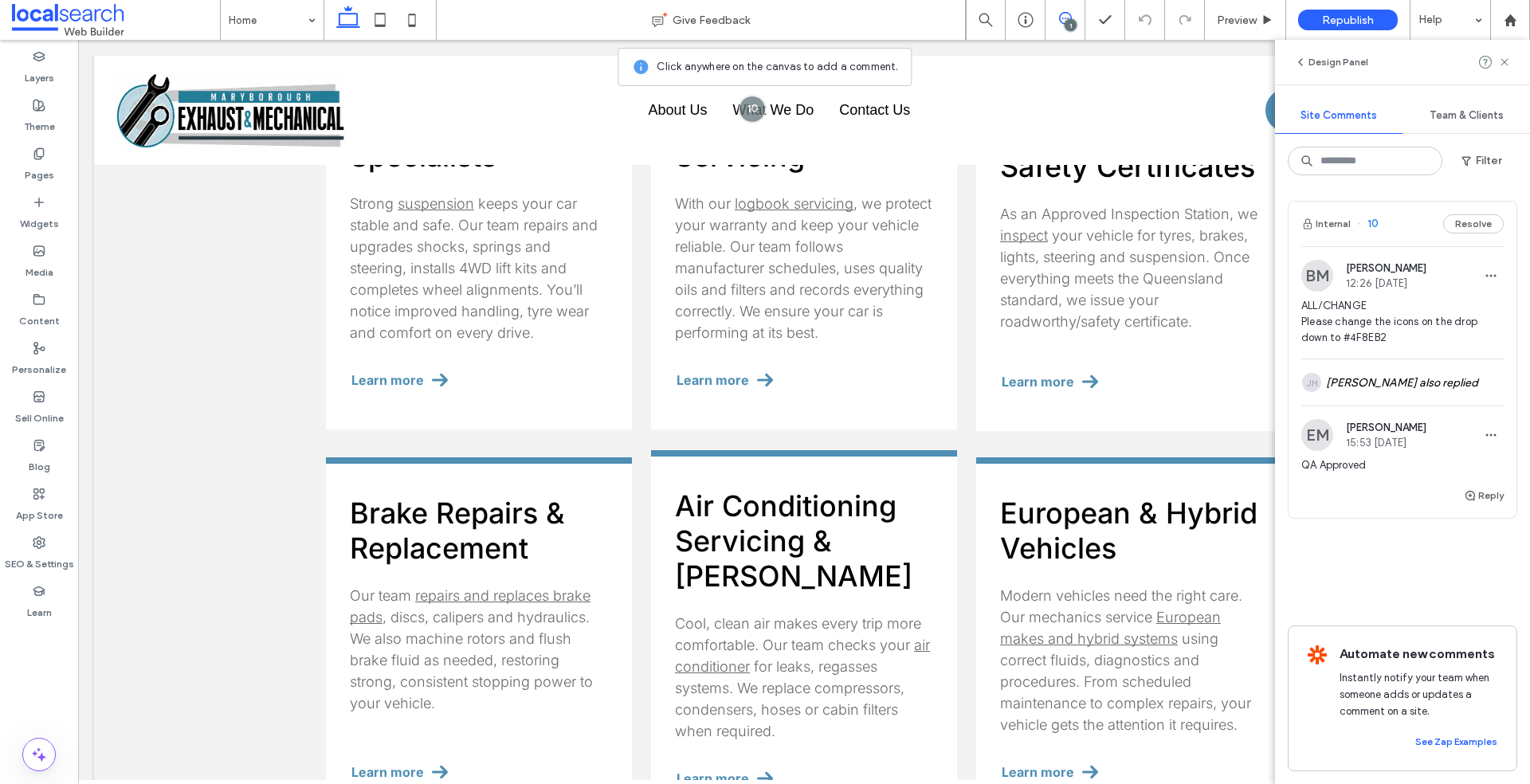
click at [1433, 345] on span "ALL/CHANGE Please change the icons on the drop down to #4F8EB2" at bounding box center [1403, 322] width 202 height 48
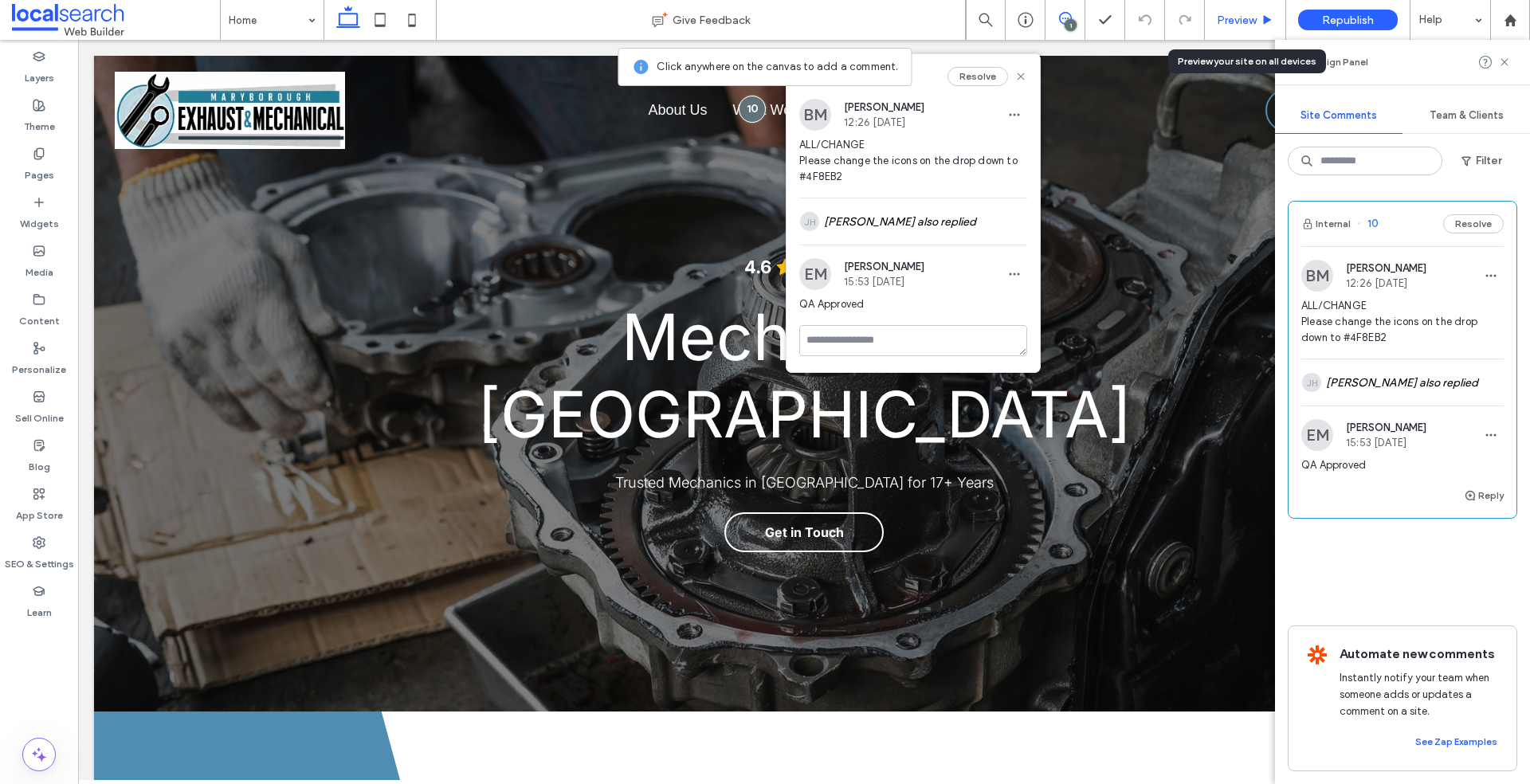
click at [1227, 22] on span "Preview" at bounding box center [1237, 21] width 40 height 14
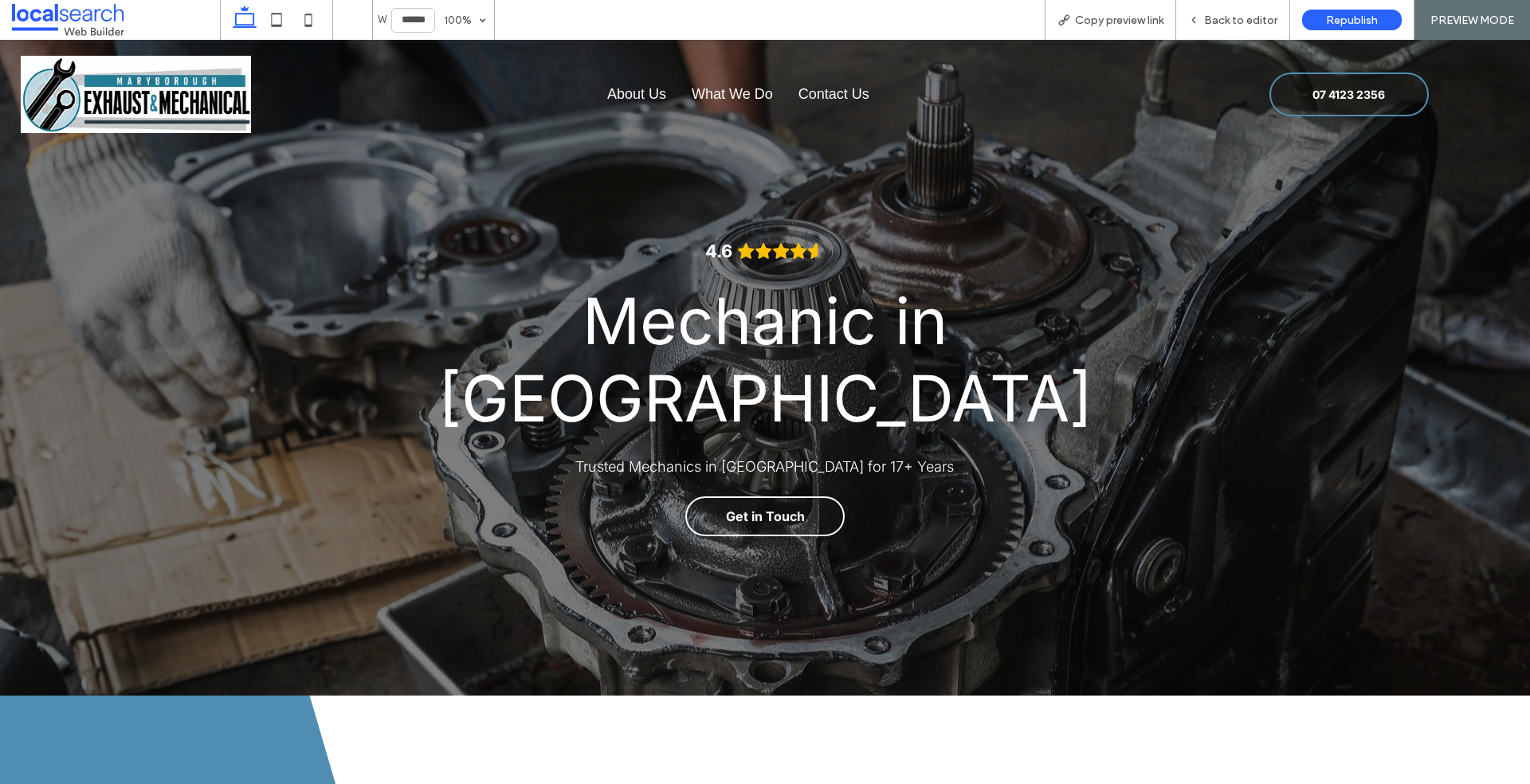
click at [209, 96] on img at bounding box center [136, 94] width 230 height 77
click at [1244, 14] on div "W ****** 100% Copy preview link Back to editor Republish PREVIEW MODE Design Pa…" at bounding box center [765, 392] width 1530 height 784
click at [1224, 21] on span "Back to editor" at bounding box center [1240, 21] width 73 height 14
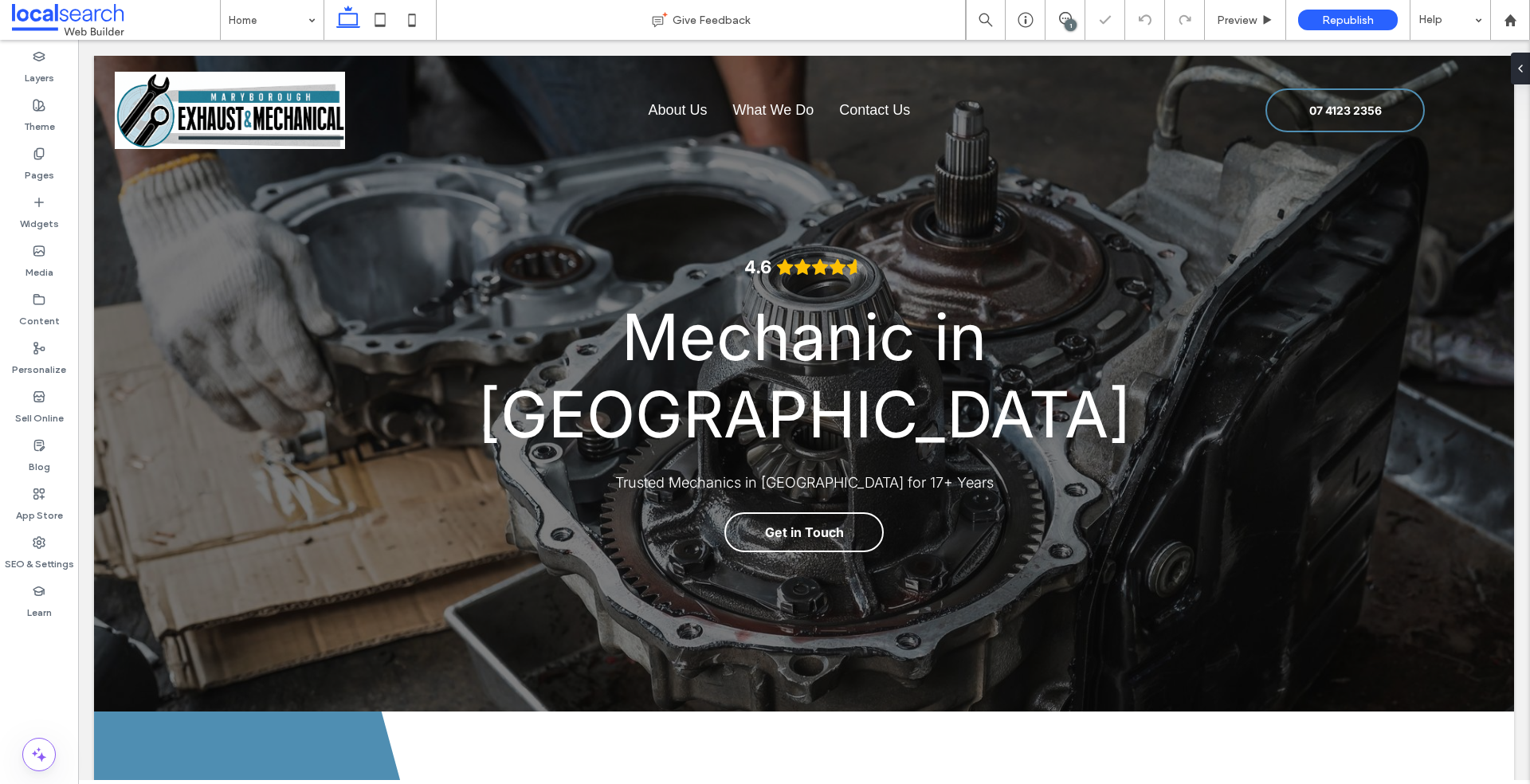
click at [1067, 25] on div "1" at bounding box center [1071, 25] width 12 height 12
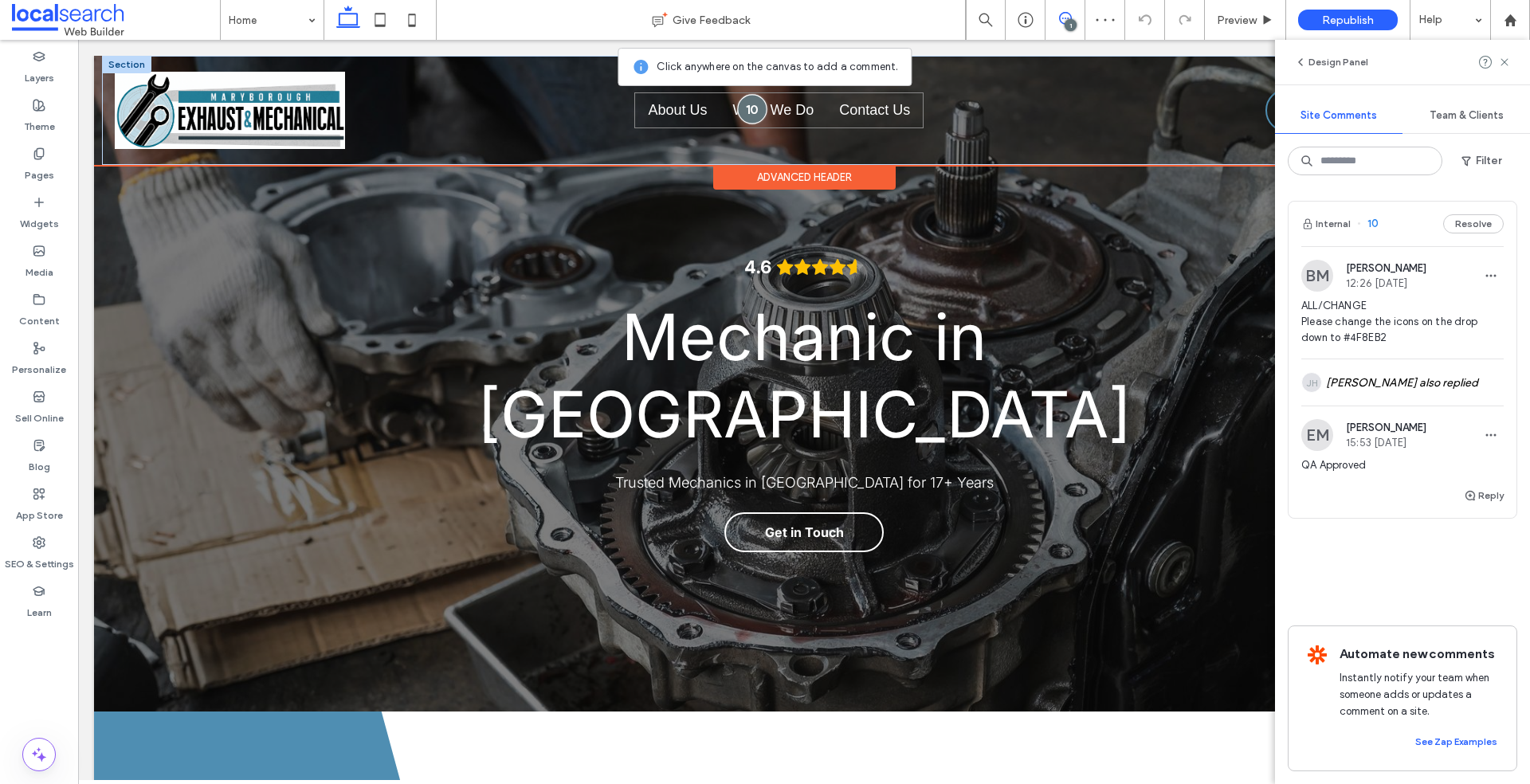
click at [755, 108] on div at bounding box center [751, 108] width 29 height 29
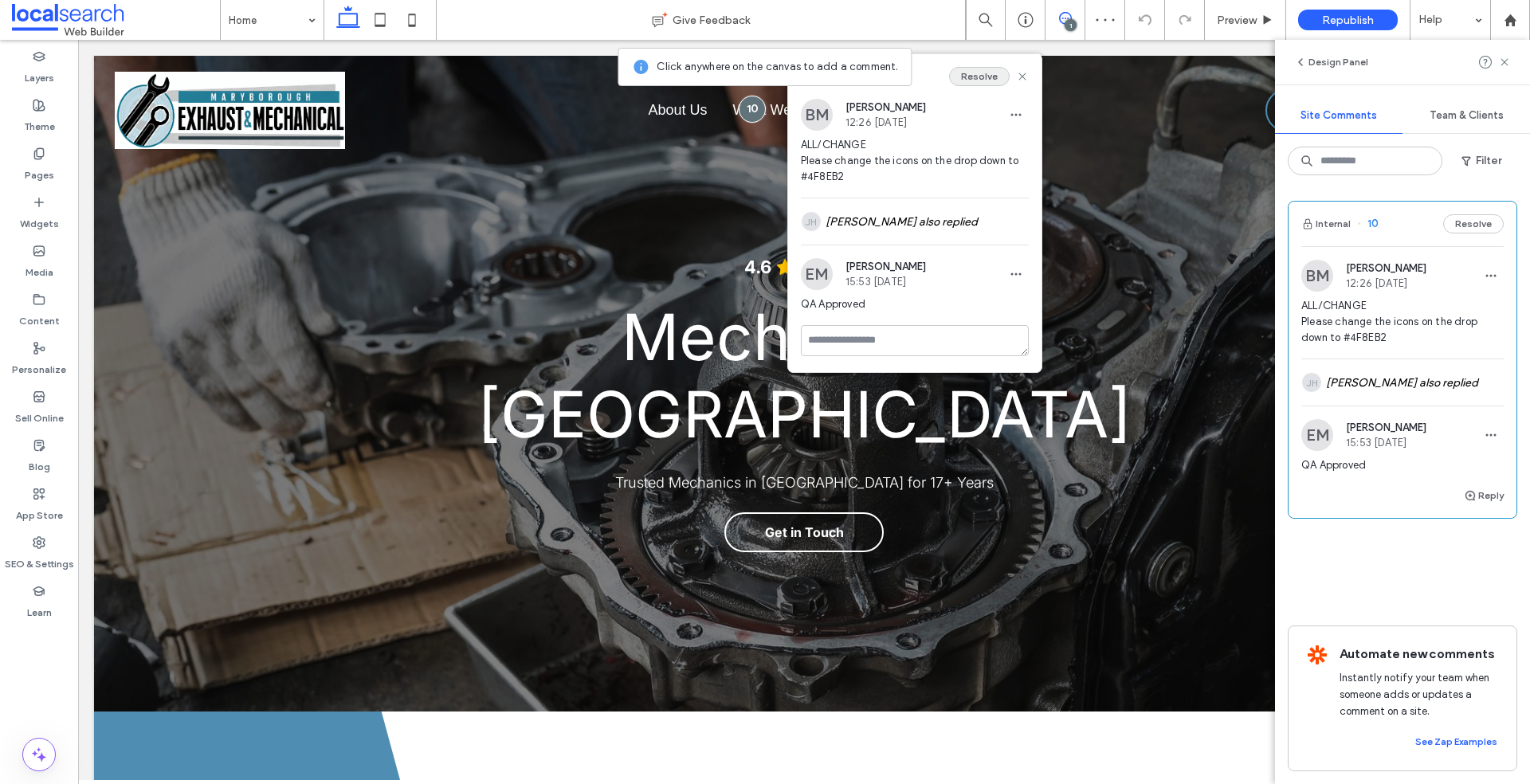
click at [988, 77] on button "Resolve" at bounding box center [979, 76] width 61 height 19
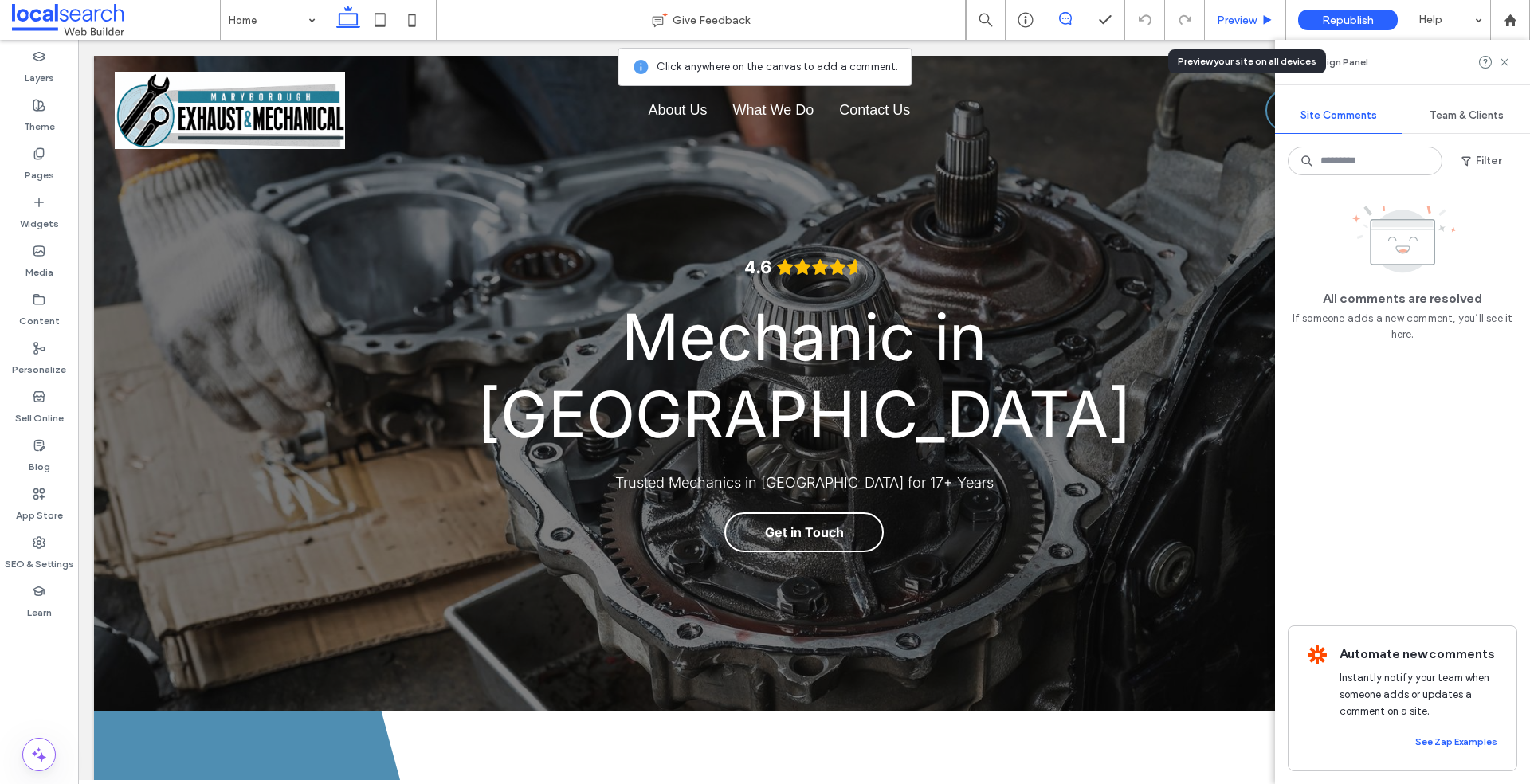
click at [1228, 29] on div "Preview" at bounding box center [1245, 20] width 81 height 40
click at [1248, 23] on span "Preview" at bounding box center [1237, 21] width 40 height 14
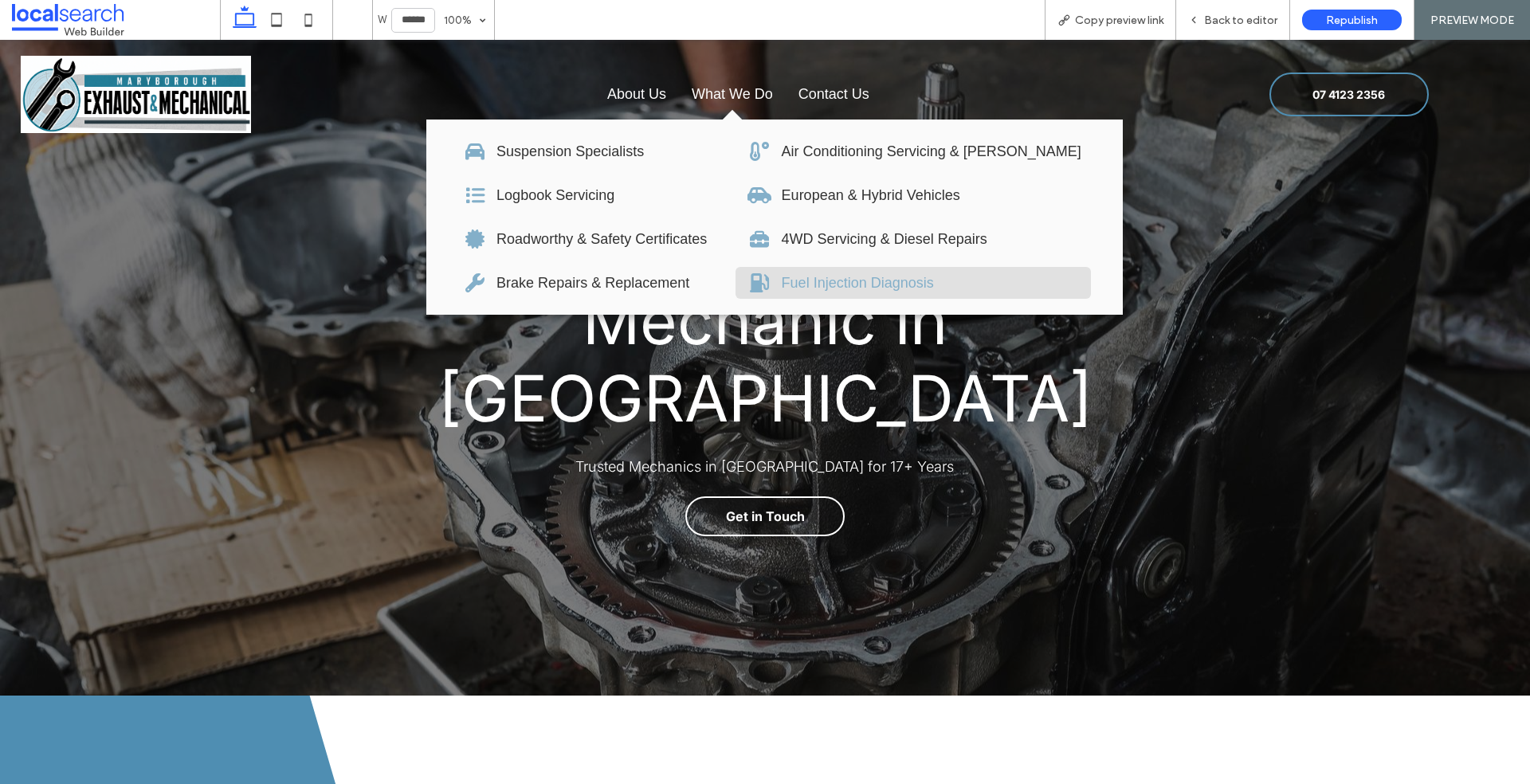
click at [826, 288] on div "Fuel Injection Diagnosis" at bounding box center [932, 283] width 300 height 17
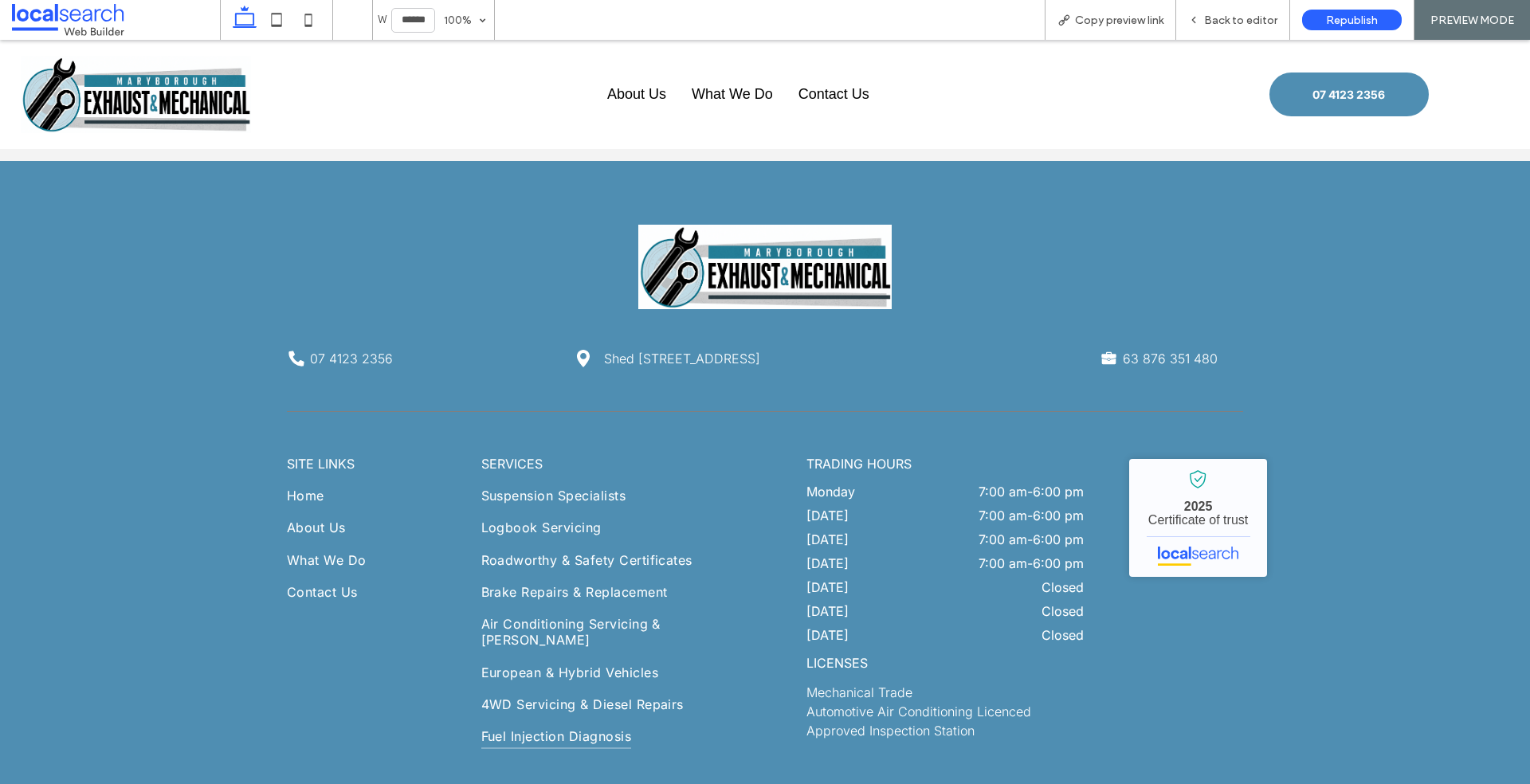
scroll to position [3169, 0]
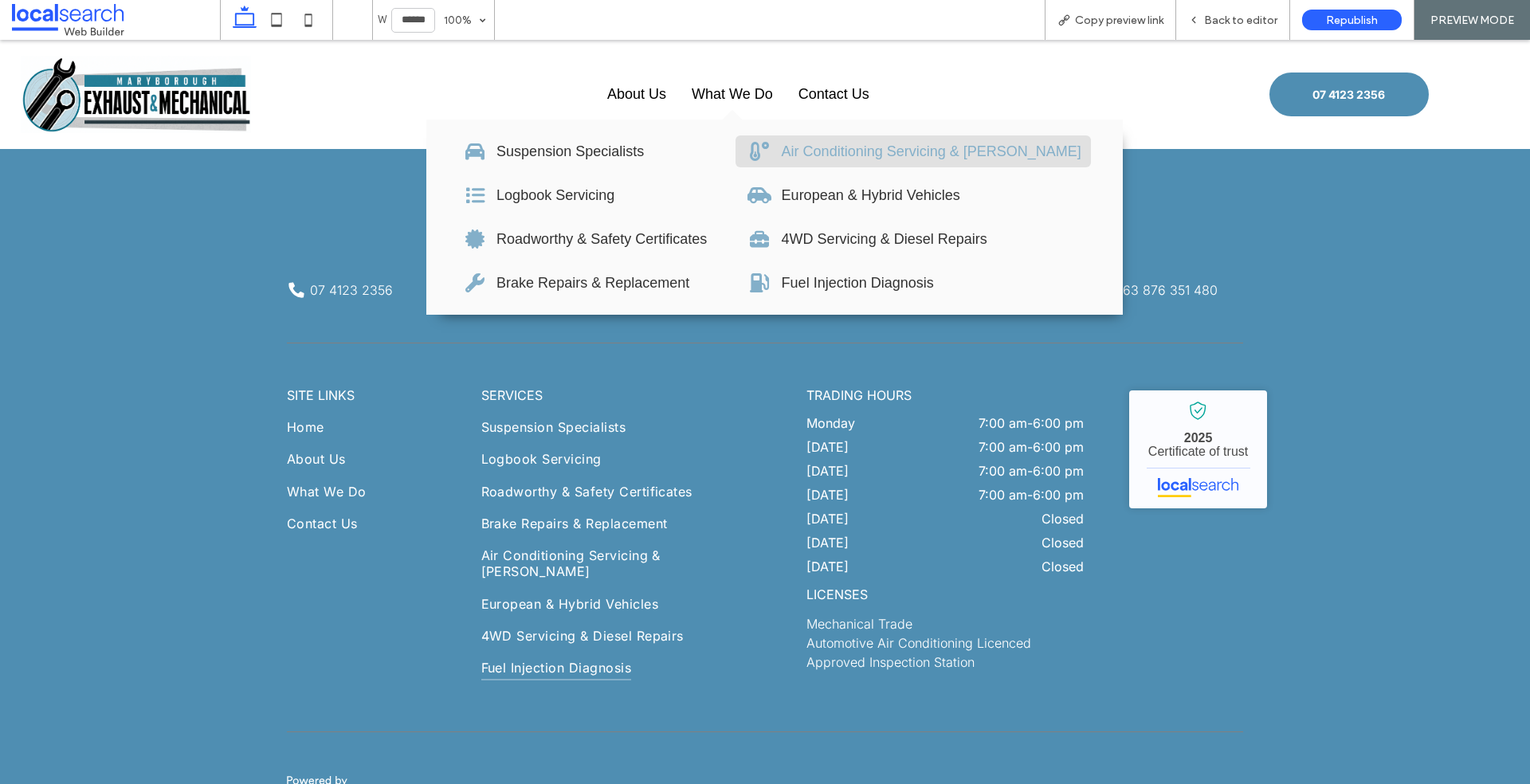
click at [807, 159] on div "Air Conditioning Servicing & [PERSON_NAME]" at bounding box center [932, 151] width 300 height 17
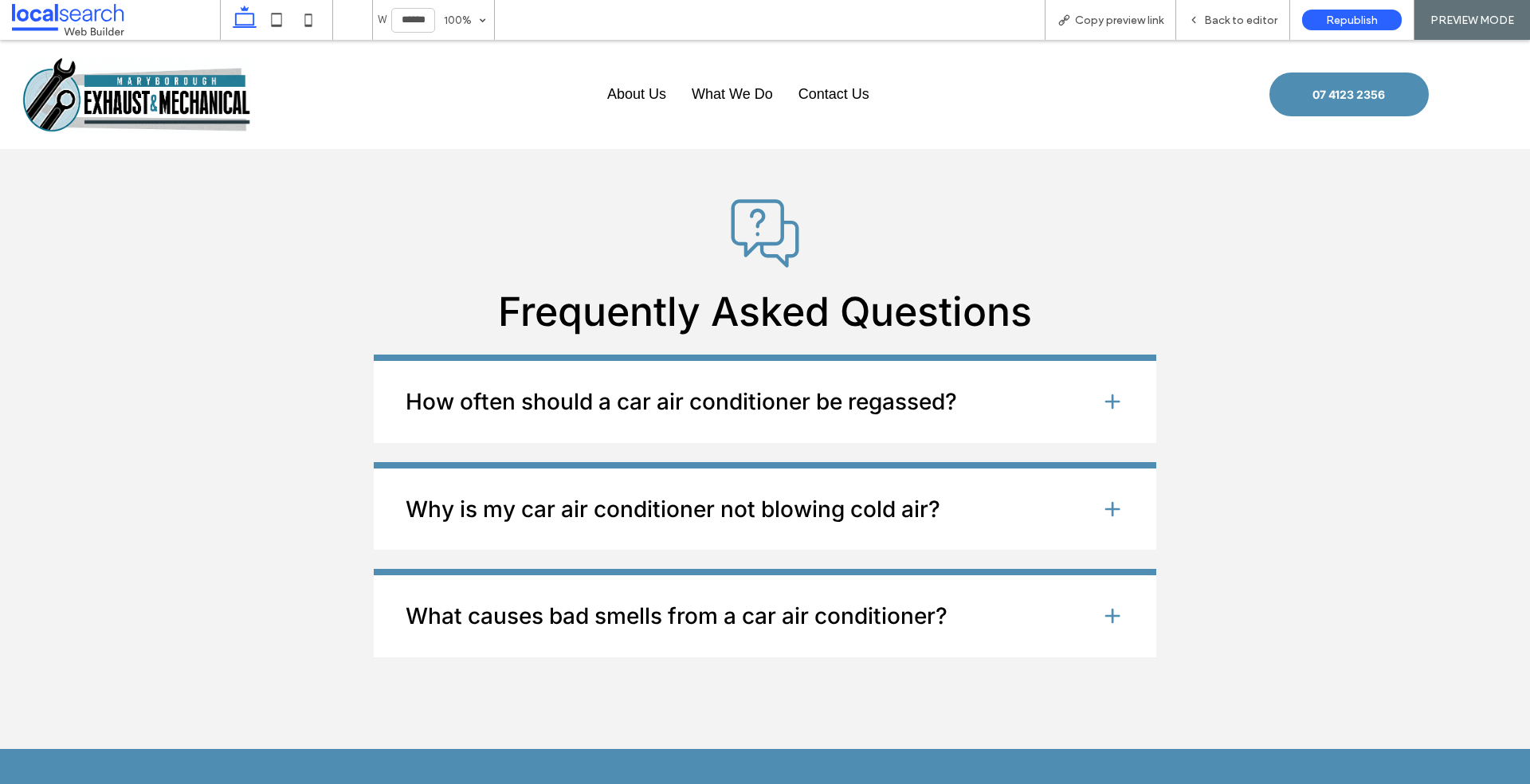
scroll to position [2489, 0]
